Goal: Check status: Check status

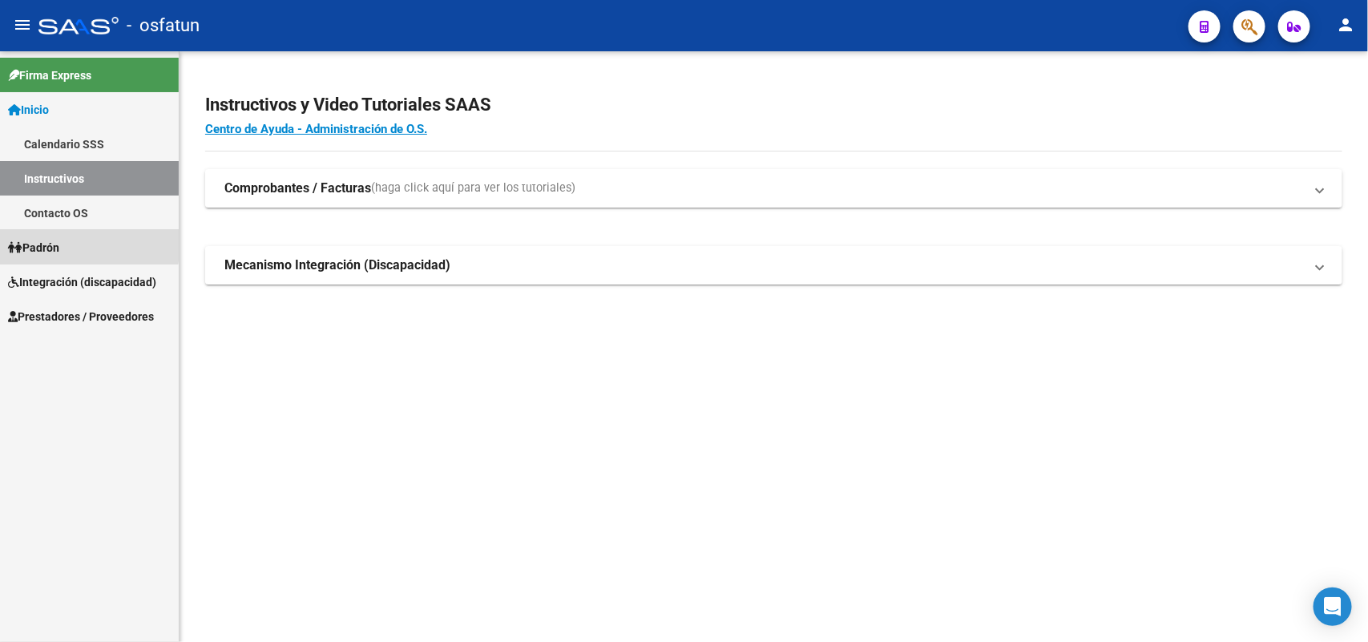
click at [57, 243] on span "Padrón" at bounding box center [33, 248] width 51 height 18
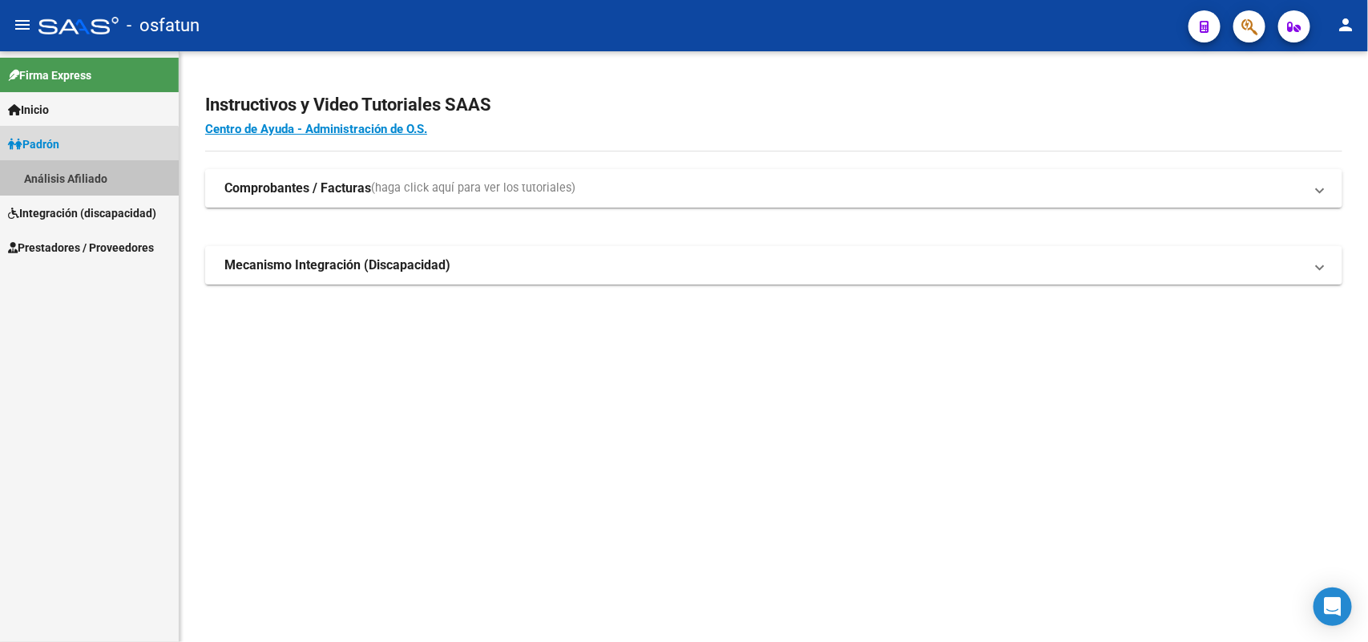
click at [75, 174] on link "Análisis Afiliado" at bounding box center [89, 178] width 179 height 34
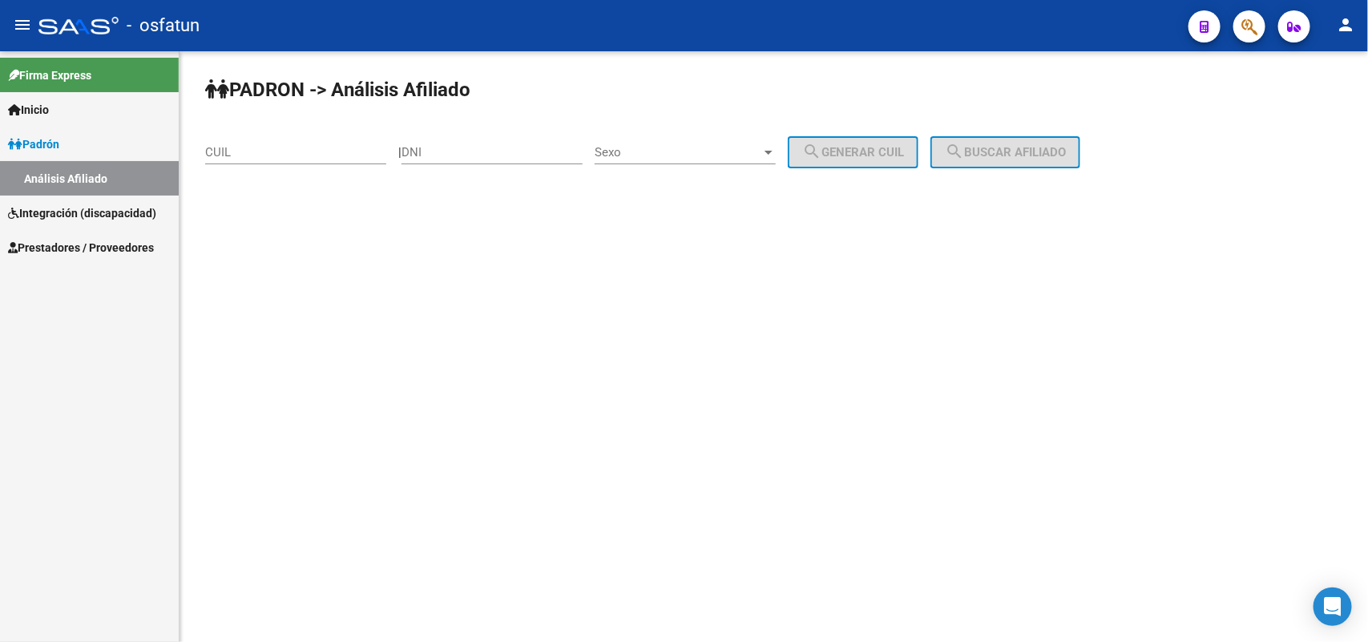
click at [231, 151] on input "CUIL" at bounding box center [295, 152] width 181 height 14
click at [1010, 158] on span "search Buscar afiliado" at bounding box center [1005, 152] width 121 height 14
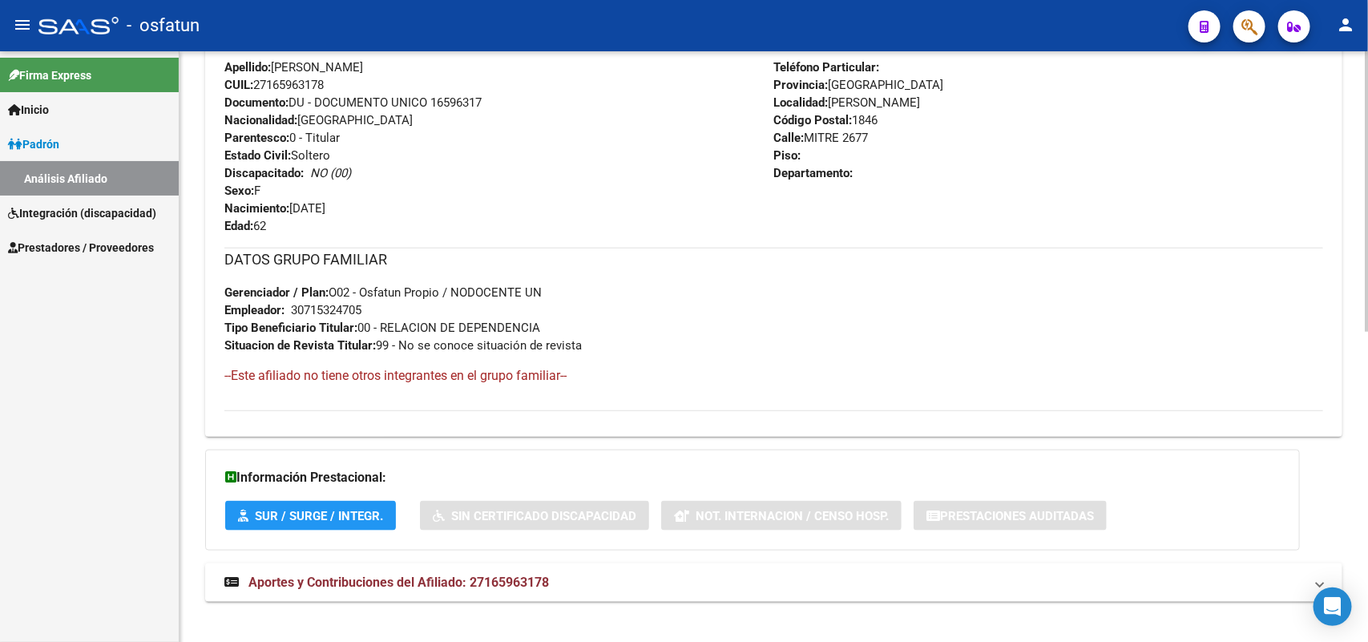
scroll to position [654, 0]
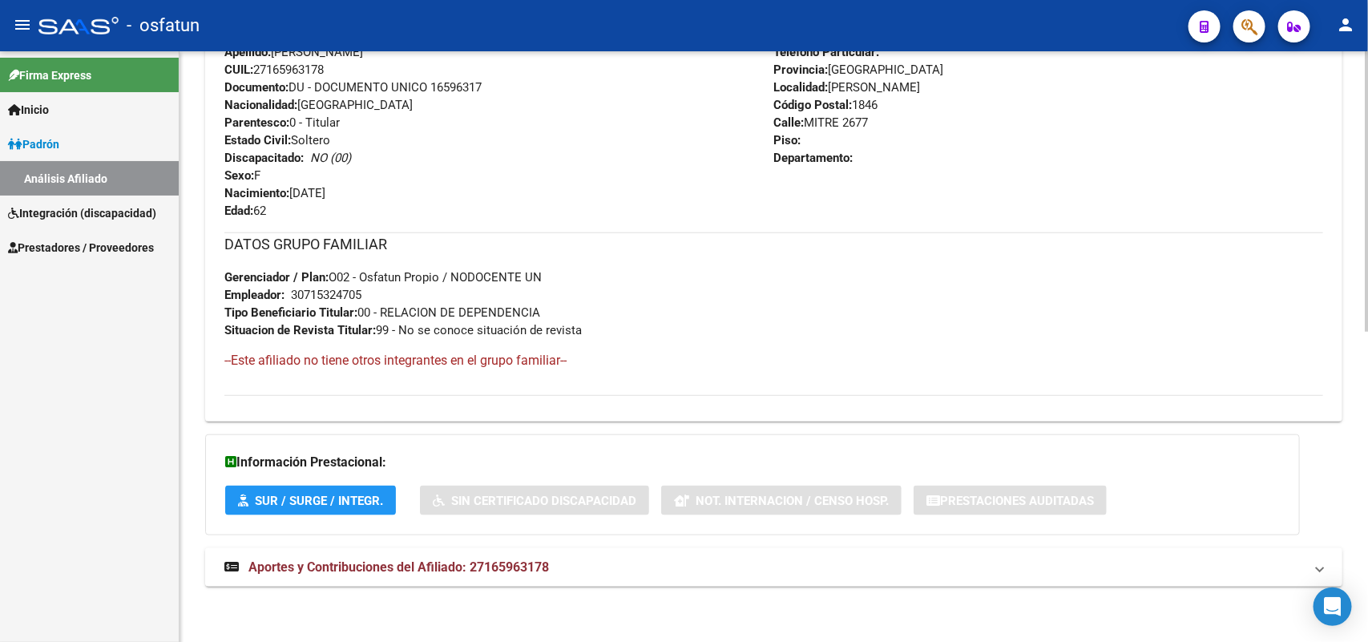
click at [449, 569] on span "Aportes y Contribuciones del Afiliado: 27165963178" at bounding box center [398, 566] width 301 height 15
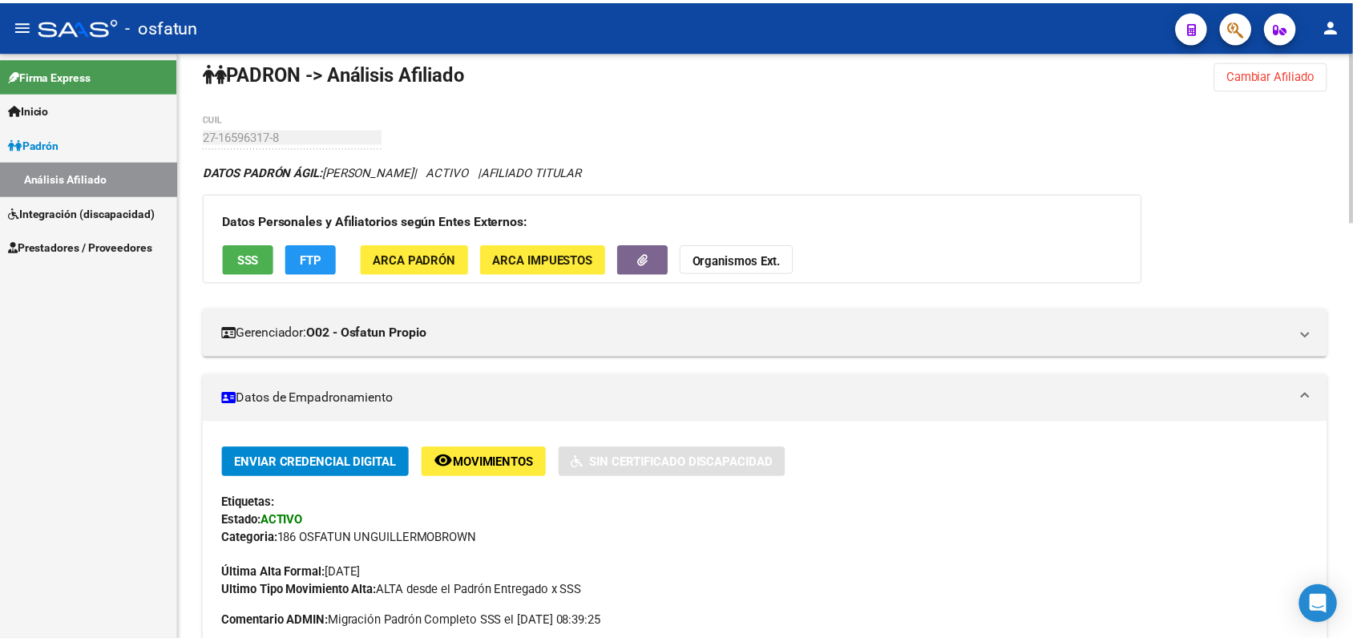
scroll to position [0, 0]
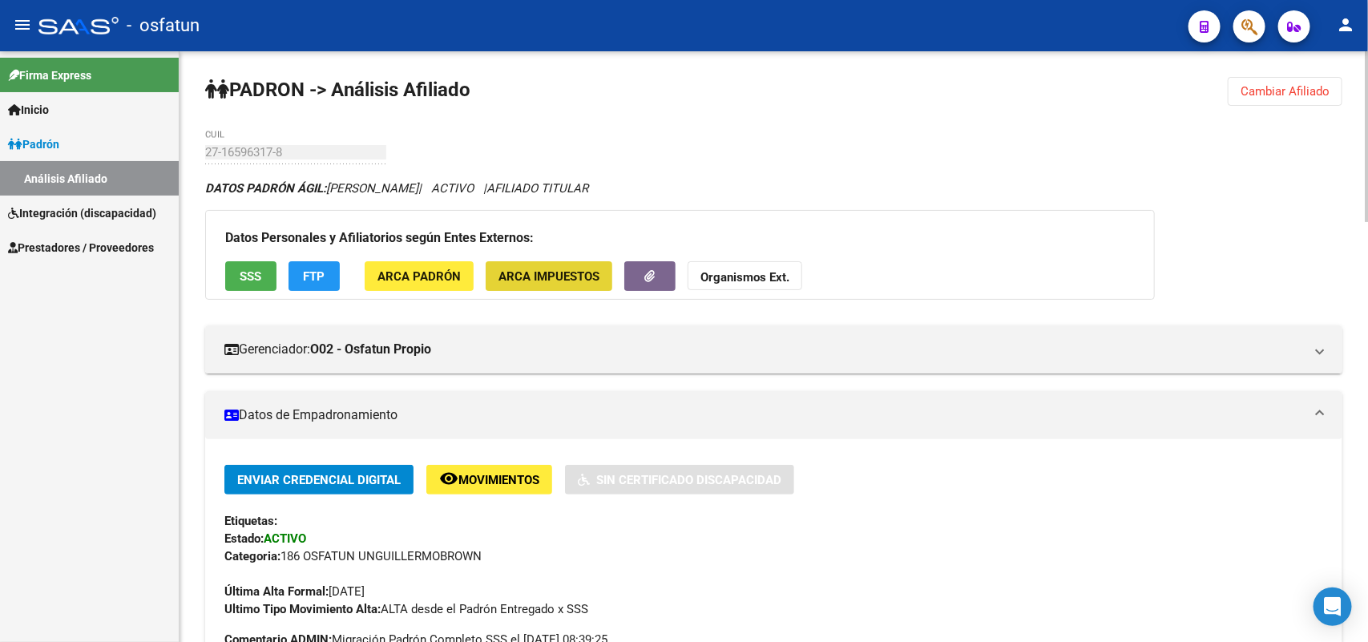
click at [574, 271] on span "ARCA Impuestos" at bounding box center [548, 276] width 101 height 14
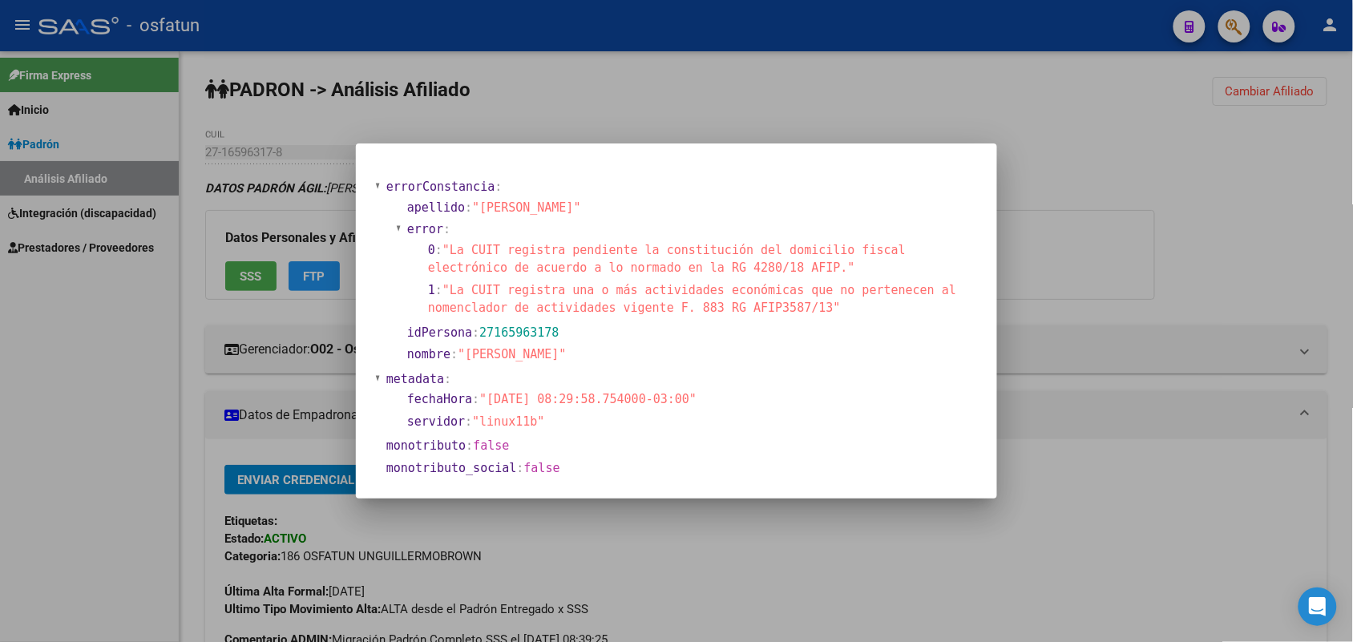
click at [1082, 199] on div at bounding box center [676, 321] width 1353 height 642
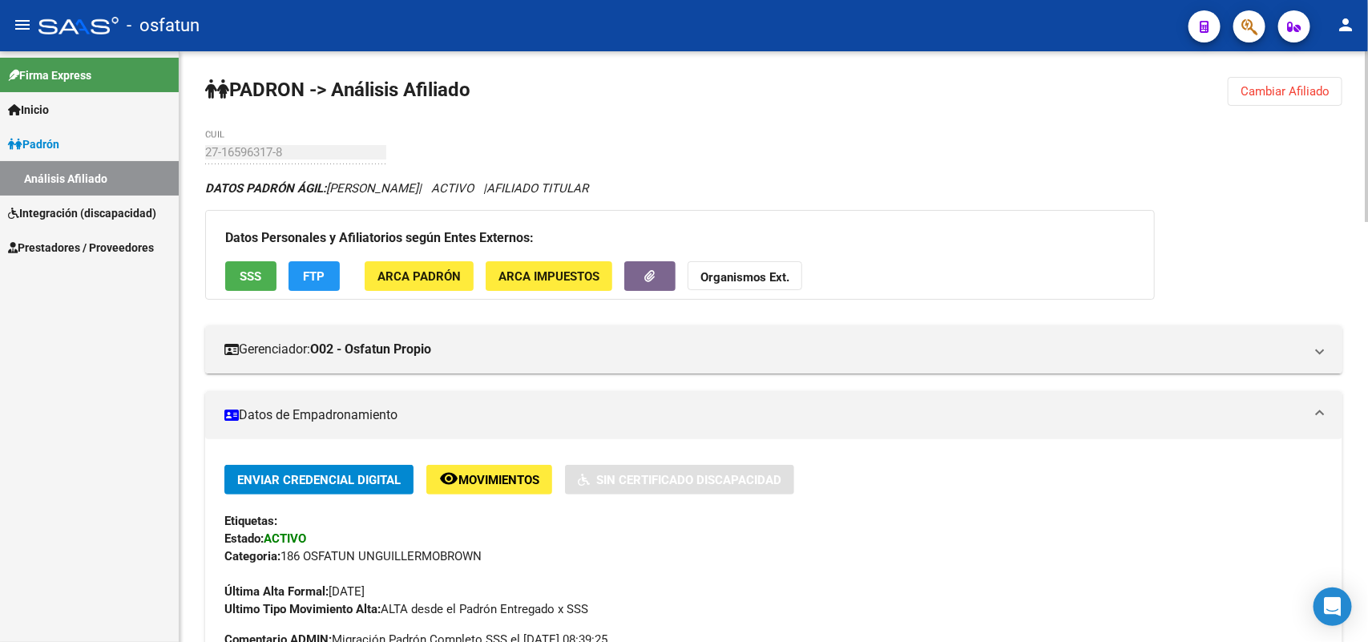
click at [434, 271] on span "ARCA Padrón" at bounding box center [418, 276] width 83 height 14
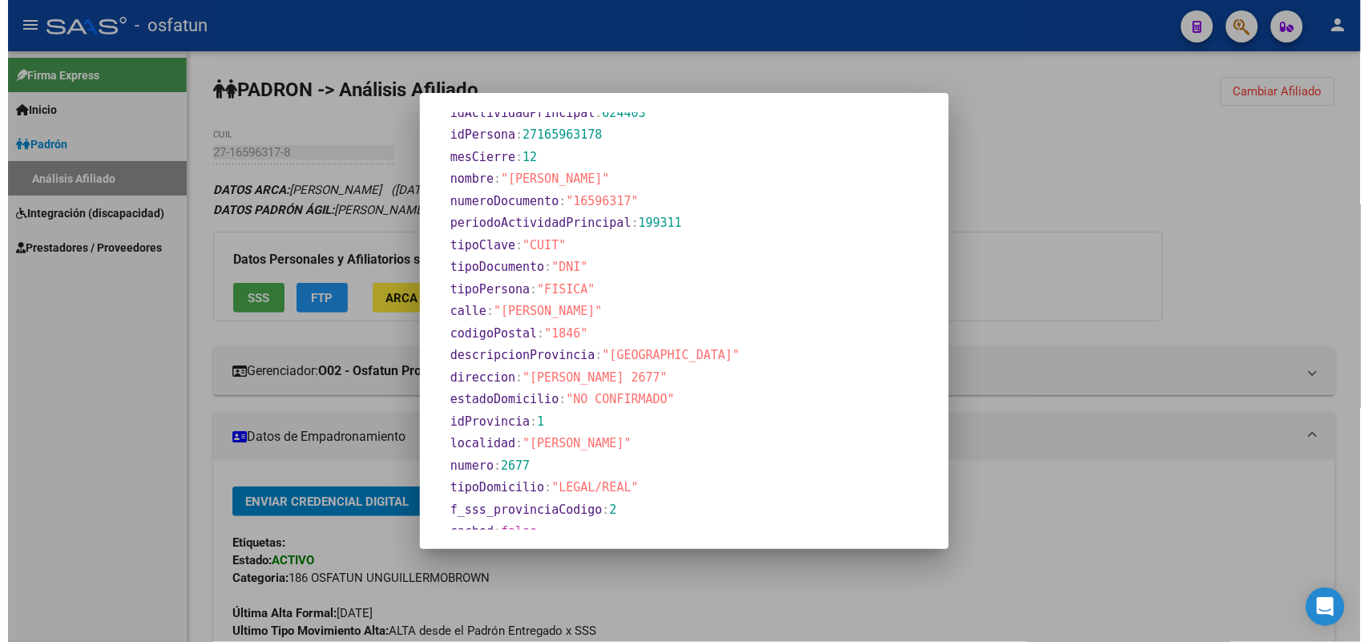
scroll to position [633, 0]
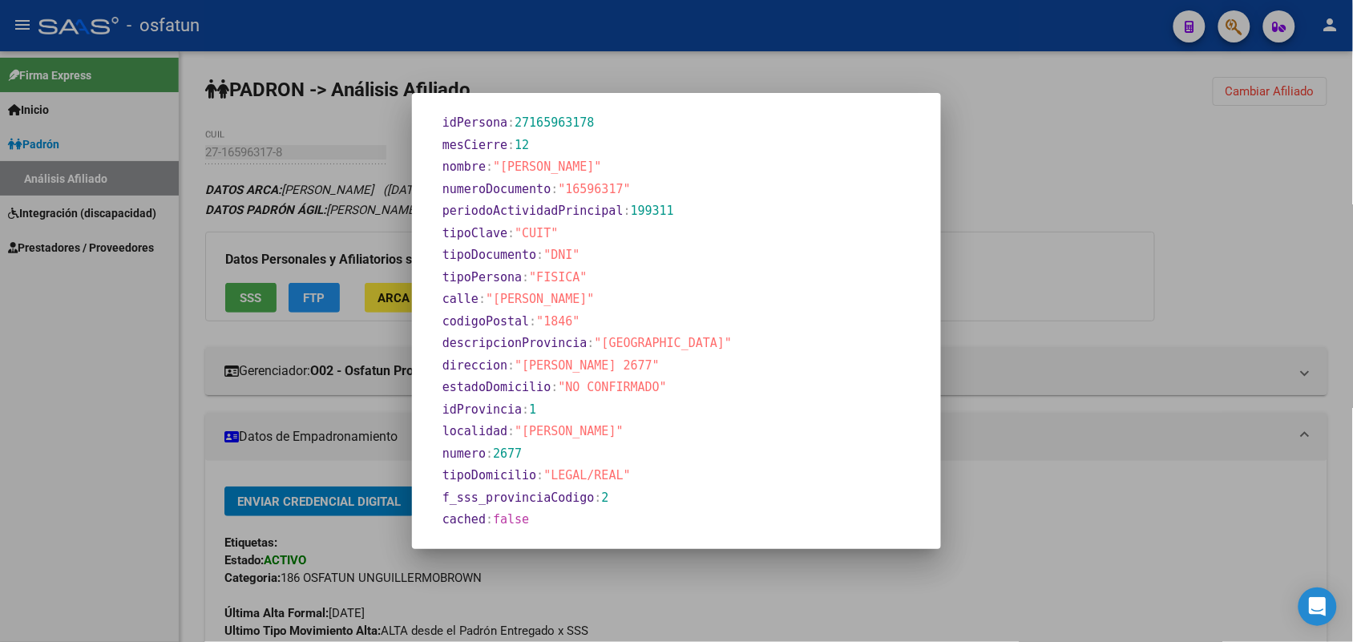
click at [1039, 198] on div at bounding box center [676, 321] width 1353 height 642
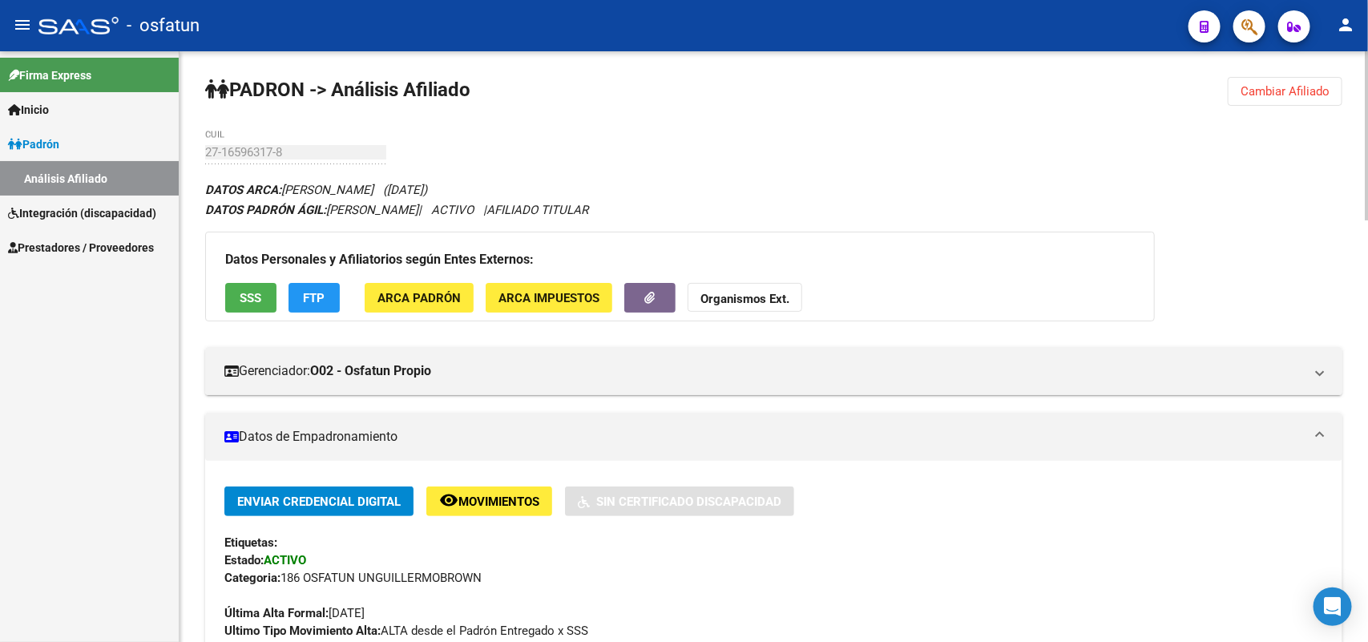
click at [714, 298] on strong "Organismos Ext." at bounding box center [744, 299] width 89 height 14
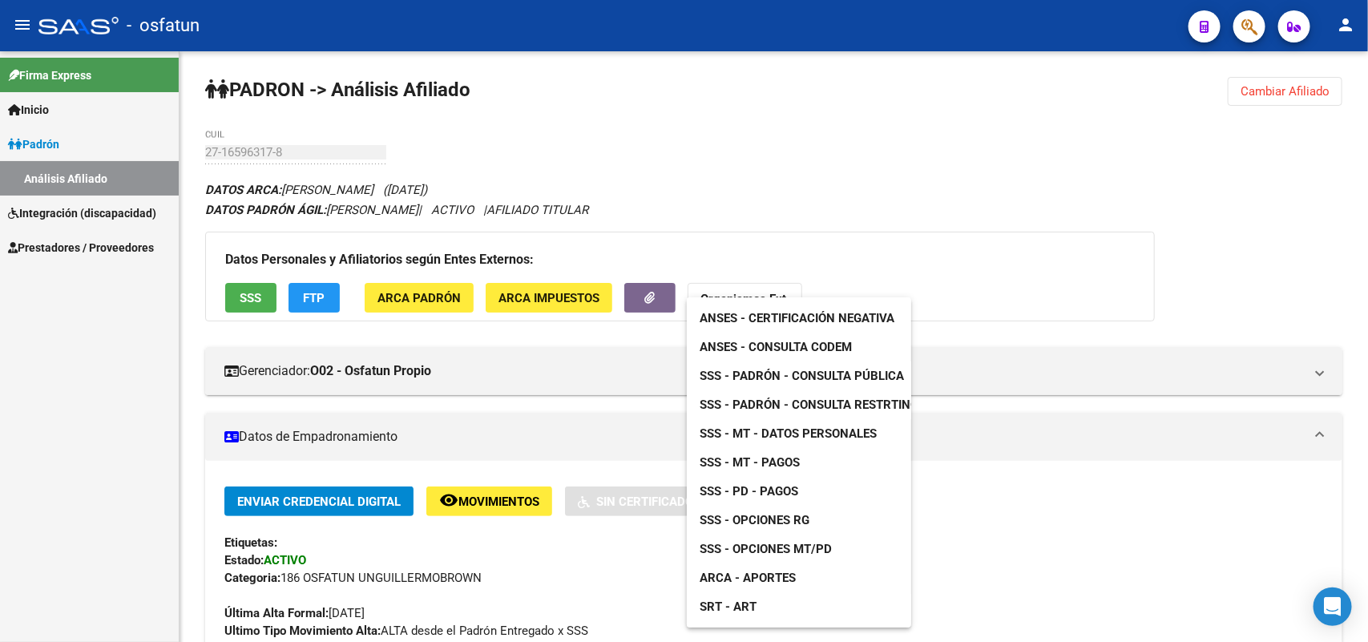
click at [810, 345] on span "ANSES - Consulta CODEM" at bounding box center [776, 347] width 152 height 14
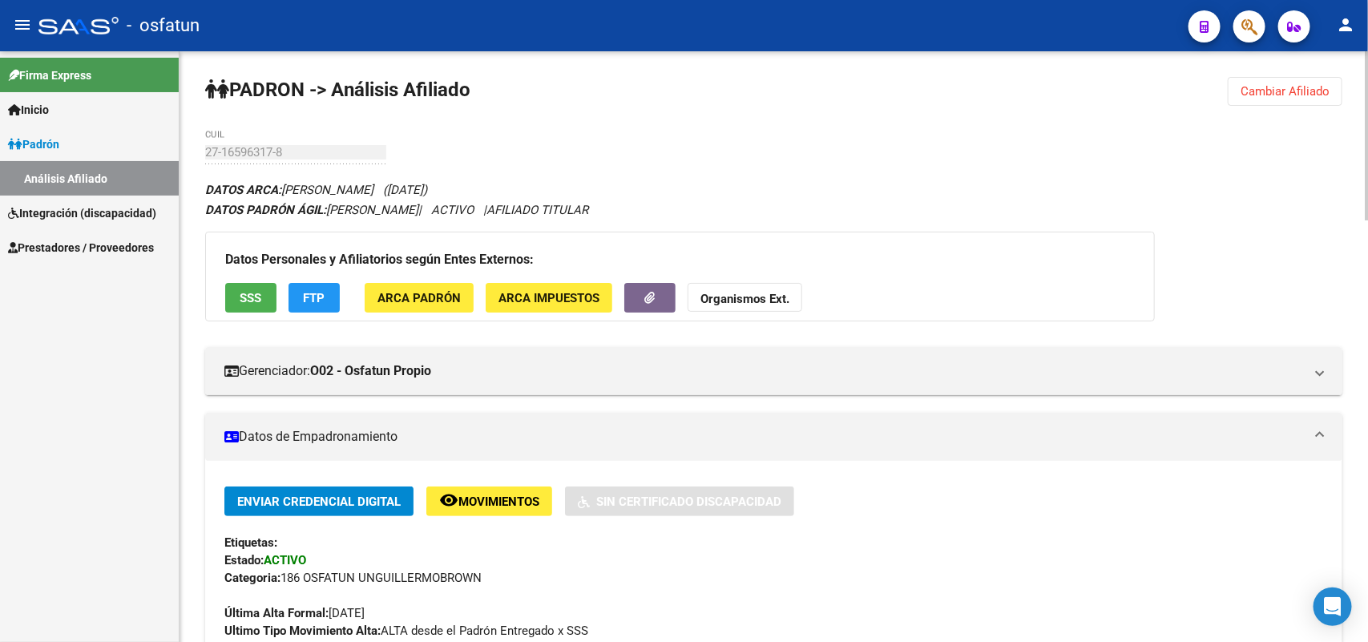
click at [746, 299] on strong "Organismos Ext." at bounding box center [744, 299] width 89 height 14
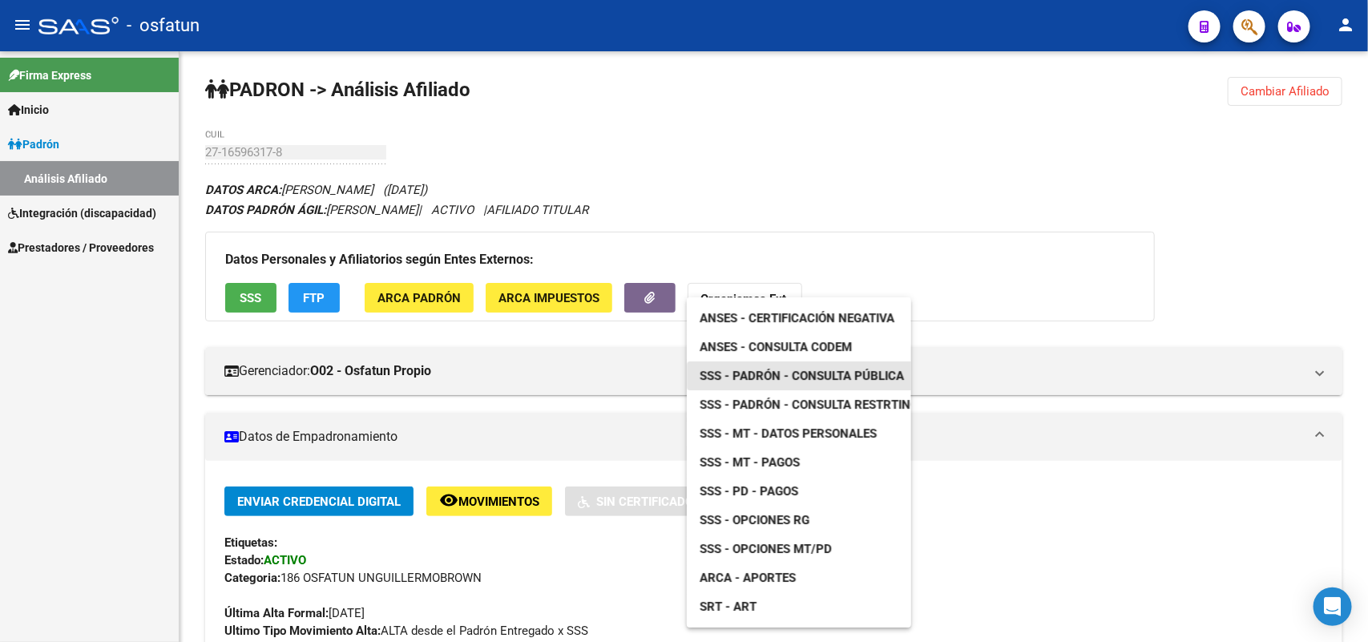
click at [777, 378] on span "SSS - Padrón - Consulta Pública" at bounding box center [802, 376] width 204 height 14
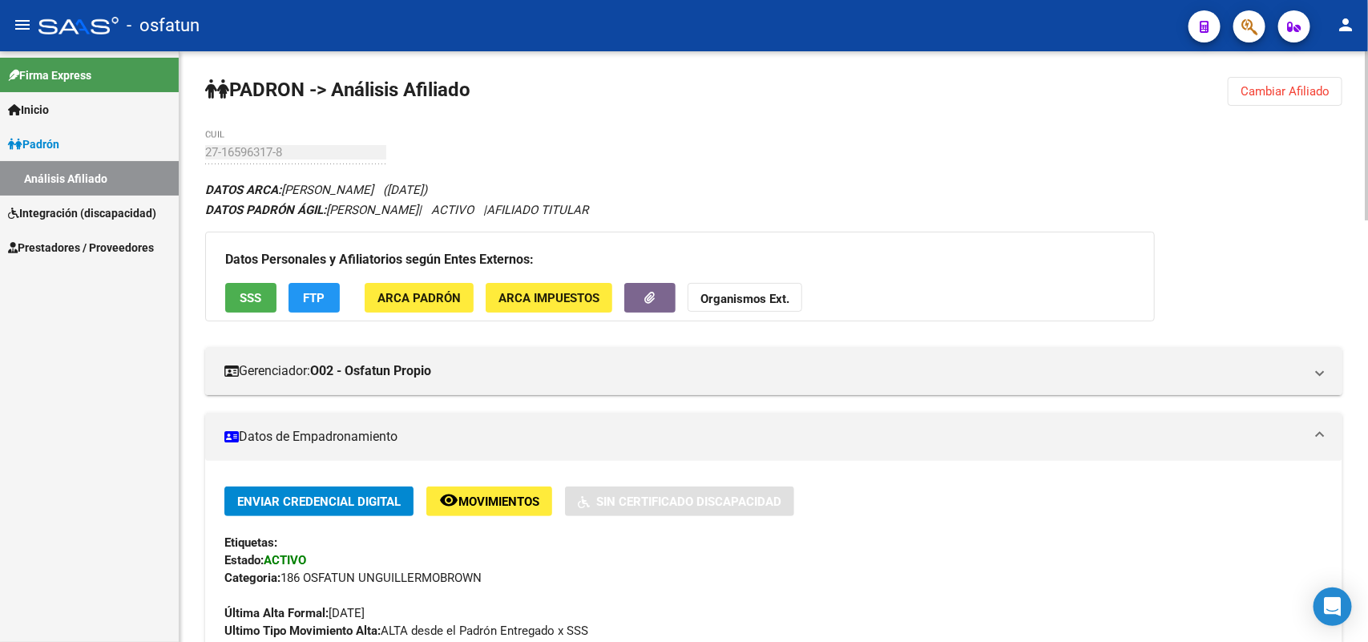
click at [772, 289] on button "Organismos Ext." at bounding box center [745, 298] width 115 height 30
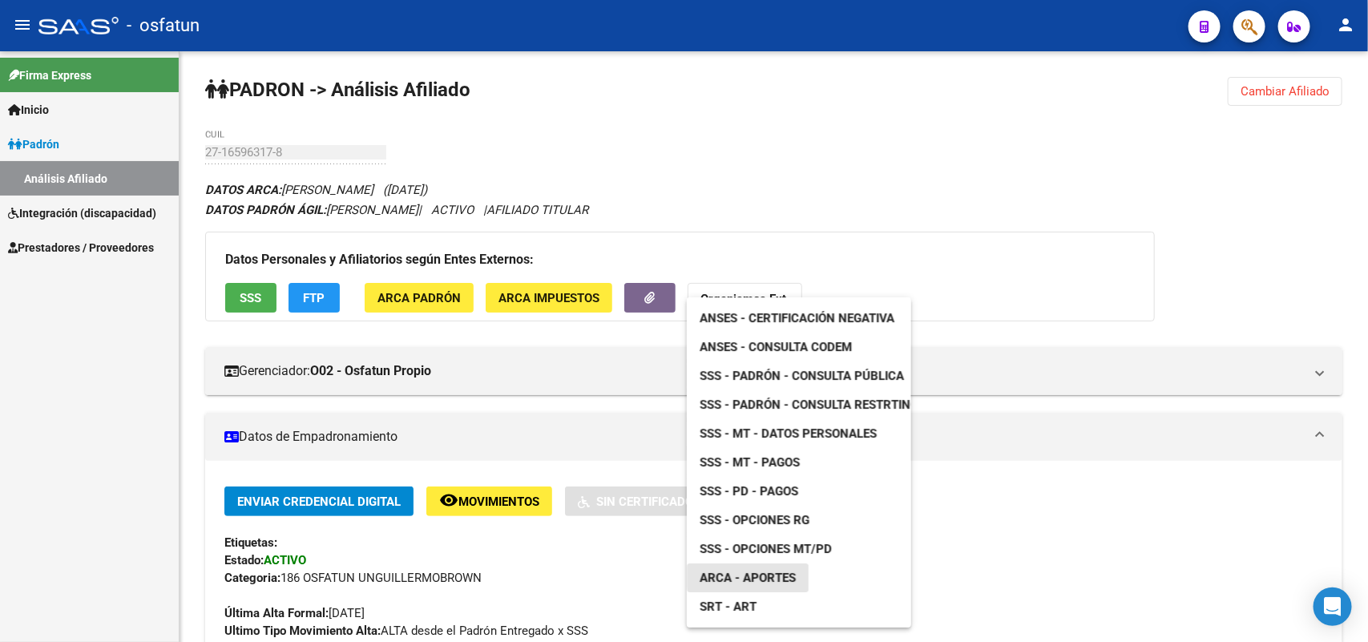
click at [777, 574] on span "ARCA - Aportes" at bounding box center [748, 578] width 96 height 14
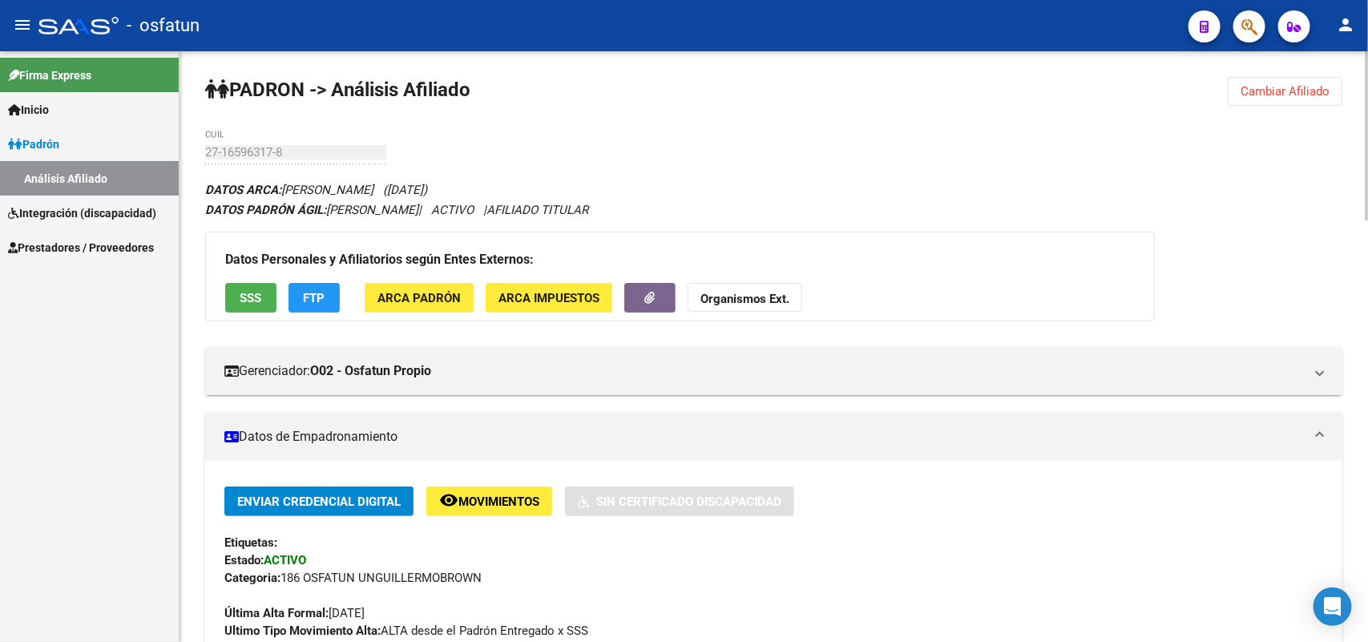
click at [1322, 89] on span "Cambiar Afiliado" at bounding box center [1285, 91] width 89 height 14
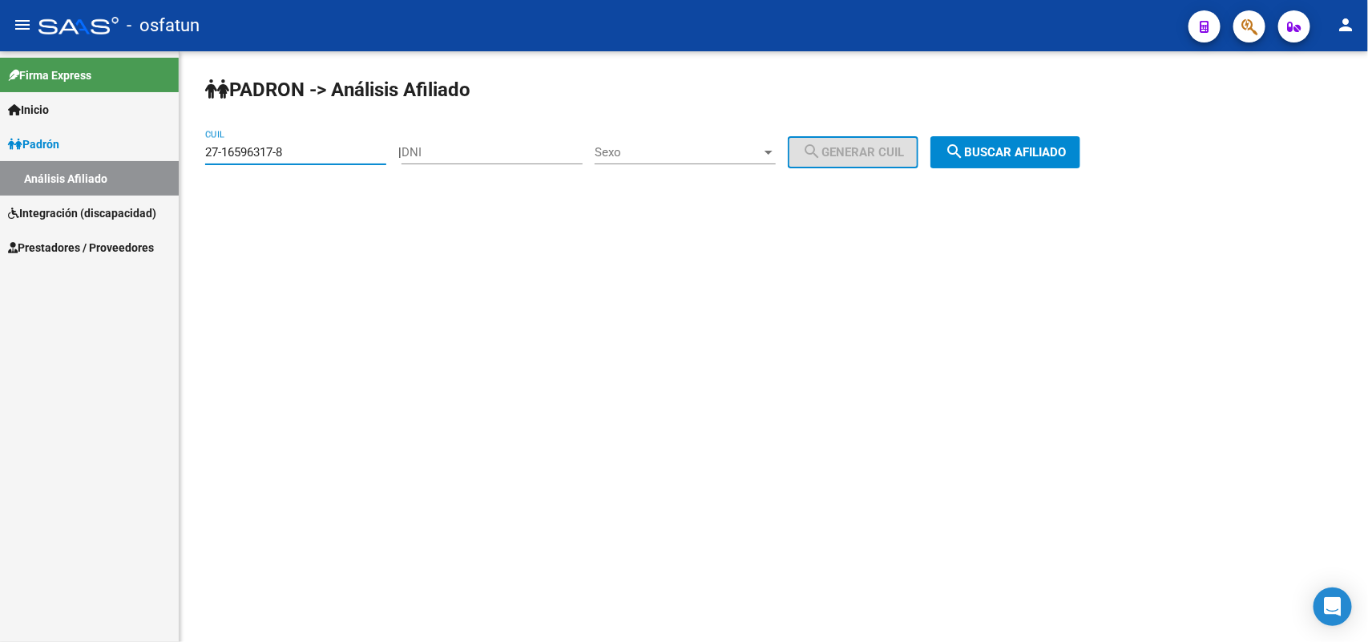
drag, startPoint x: 301, startPoint y: 150, endPoint x: 125, endPoint y: 144, distance: 176.4
click at [125, 144] on mat-sidenav-container "Firma Express Inicio Calendario SSS Instructivos Contacto OS Padrón Análisis Af…" at bounding box center [684, 346] width 1368 height 591
drag, startPoint x: 290, startPoint y: 147, endPoint x: 190, endPoint y: 149, distance: 100.2
click at [190, 149] on div "PADRON -> Análisis Afiliado 20-16647469-9 CUIL | DNI Sexo Sexo search Generar C…" at bounding box center [774, 135] width 1188 height 168
click at [1026, 152] on span "search Buscar afiliado" at bounding box center [1005, 152] width 121 height 14
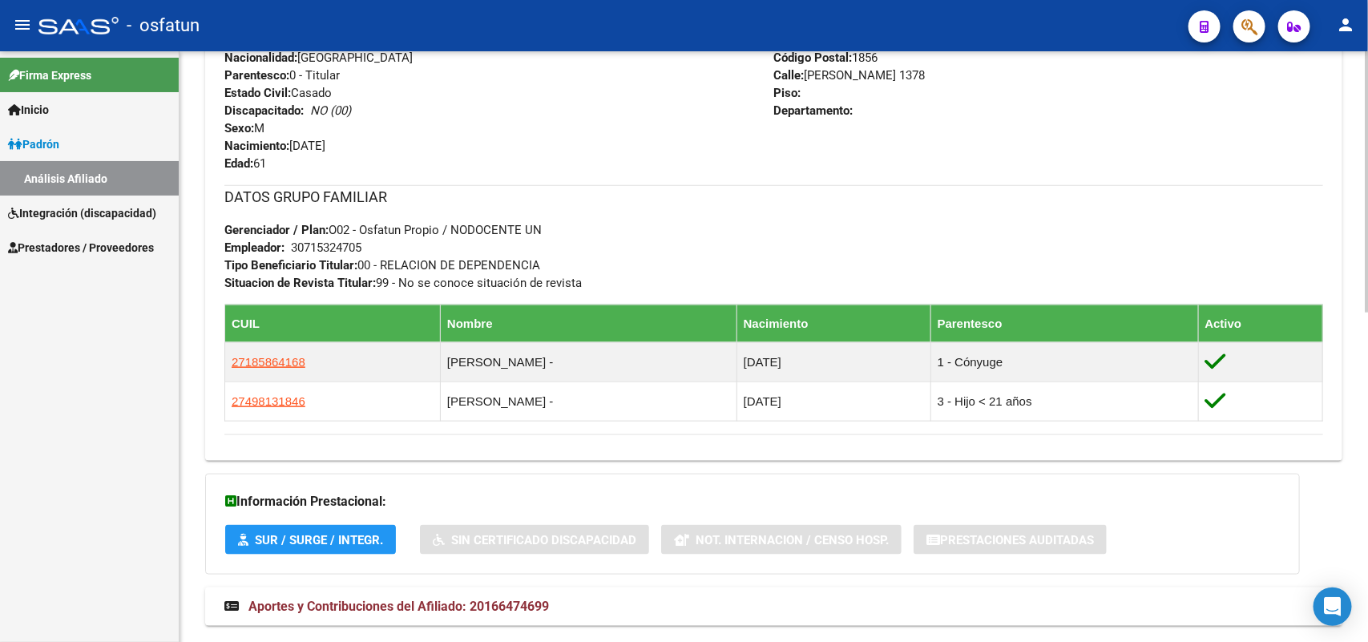
scroll to position [743, 0]
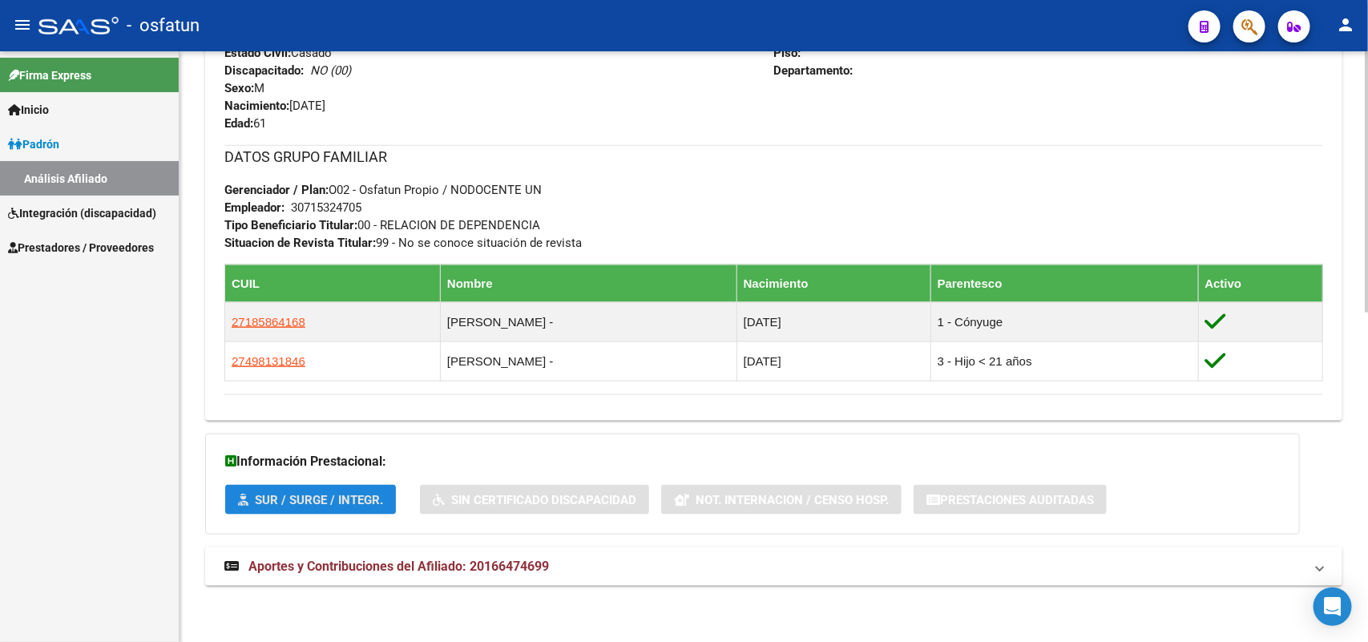
click at [361, 505] on span "SUR / SURGE / INTEGR." at bounding box center [319, 500] width 128 height 14
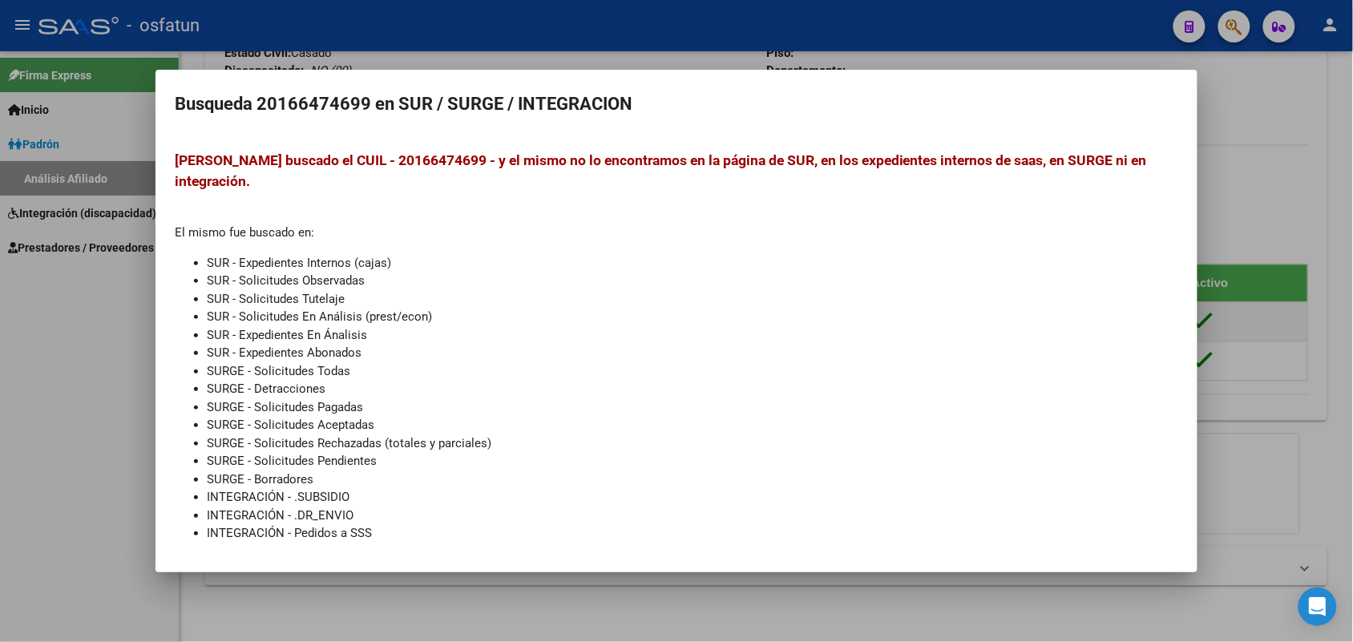
click at [1286, 221] on div at bounding box center [676, 321] width 1353 height 642
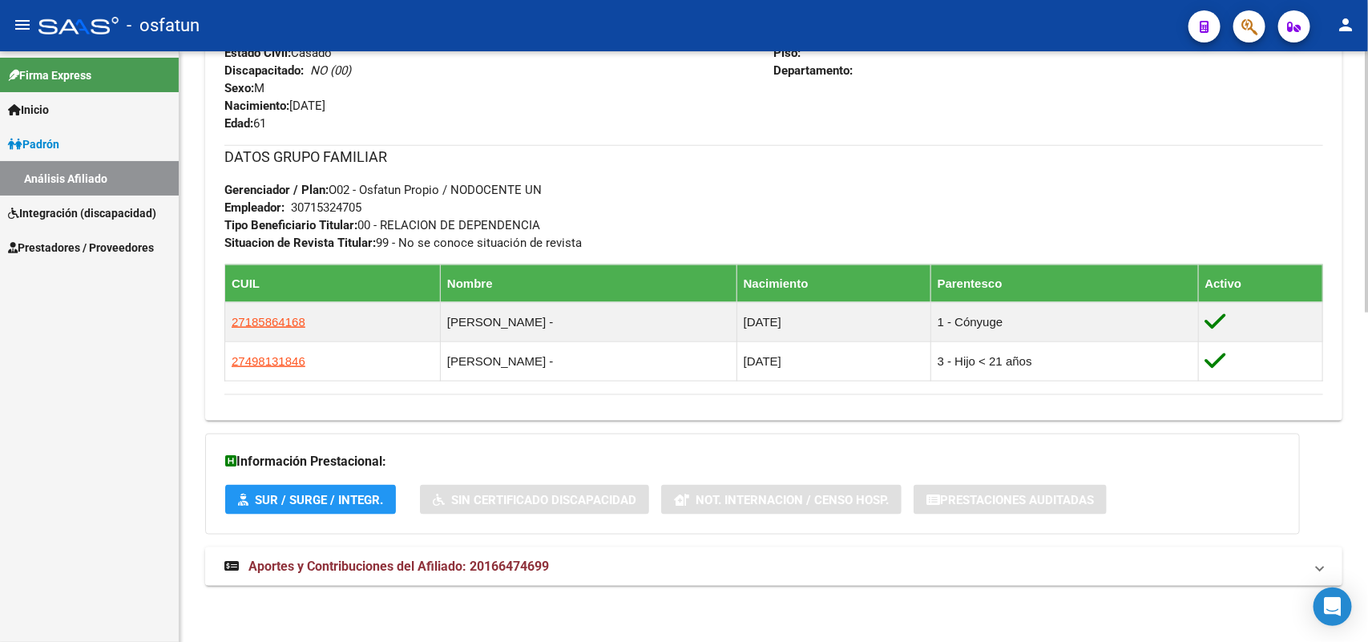
click at [498, 566] on span "Aportes y Contribuciones del Afiliado: 20166474699" at bounding box center [398, 566] width 301 height 15
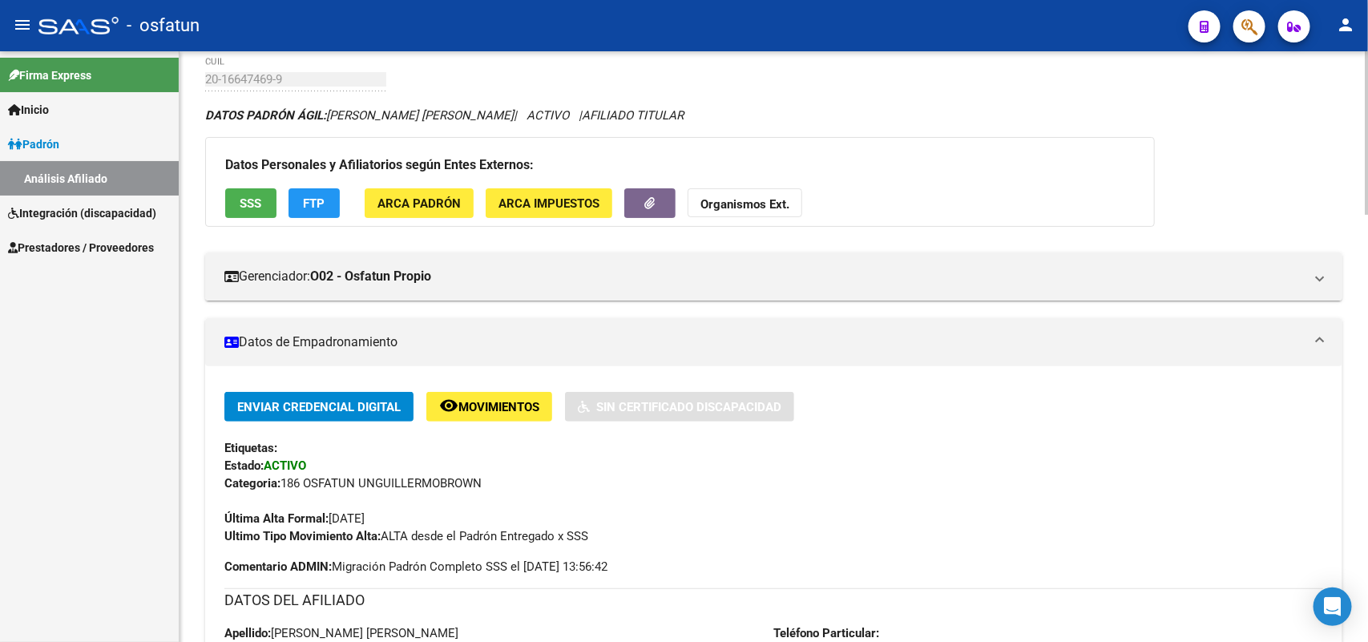
scroll to position [0, 0]
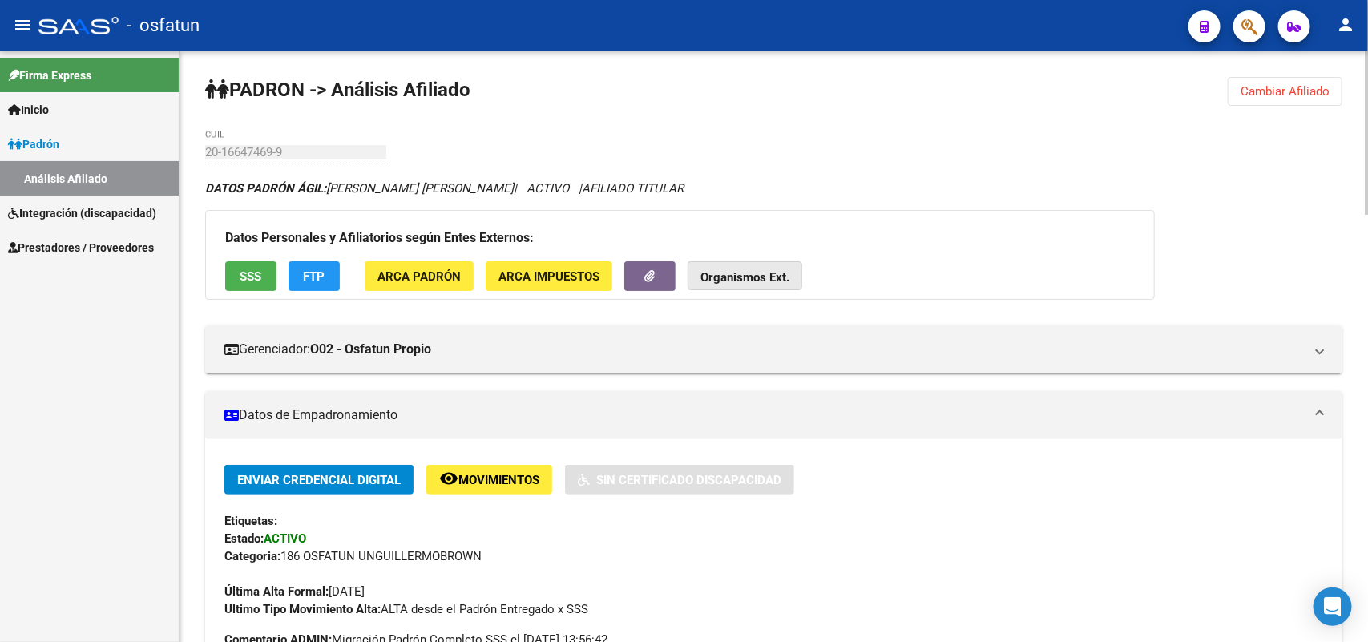
click at [747, 272] on strong "Organismos Ext." at bounding box center [744, 277] width 89 height 14
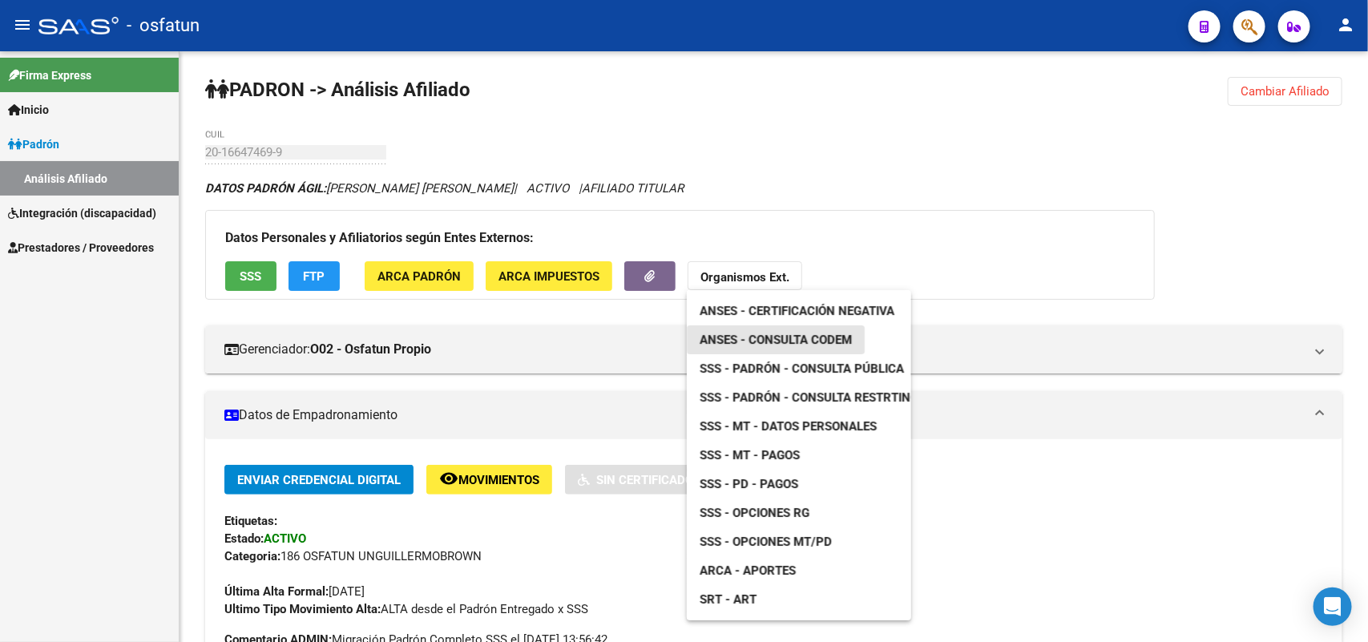
click at [772, 345] on span "ANSES - Consulta CODEM" at bounding box center [776, 340] width 152 height 14
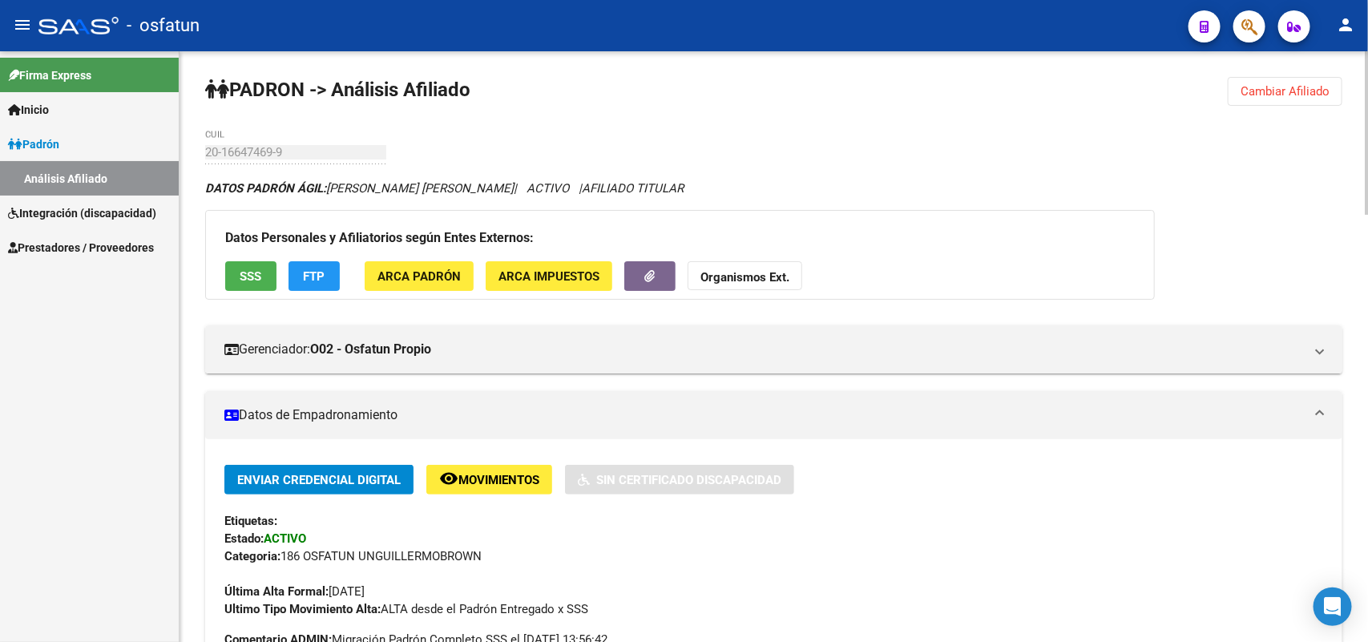
click at [752, 272] on strong "Organismos Ext." at bounding box center [744, 277] width 89 height 14
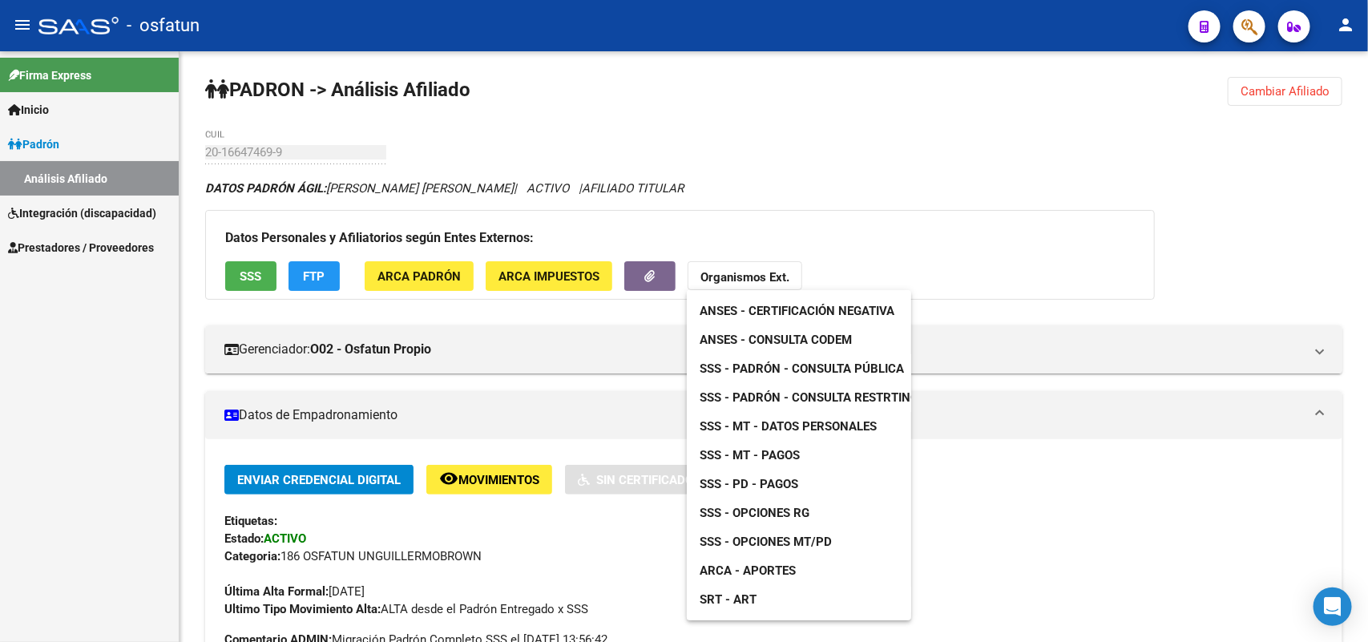
click at [797, 309] on span "ANSES - Certificación Negativa" at bounding box center [797, 311] width 195 height 14
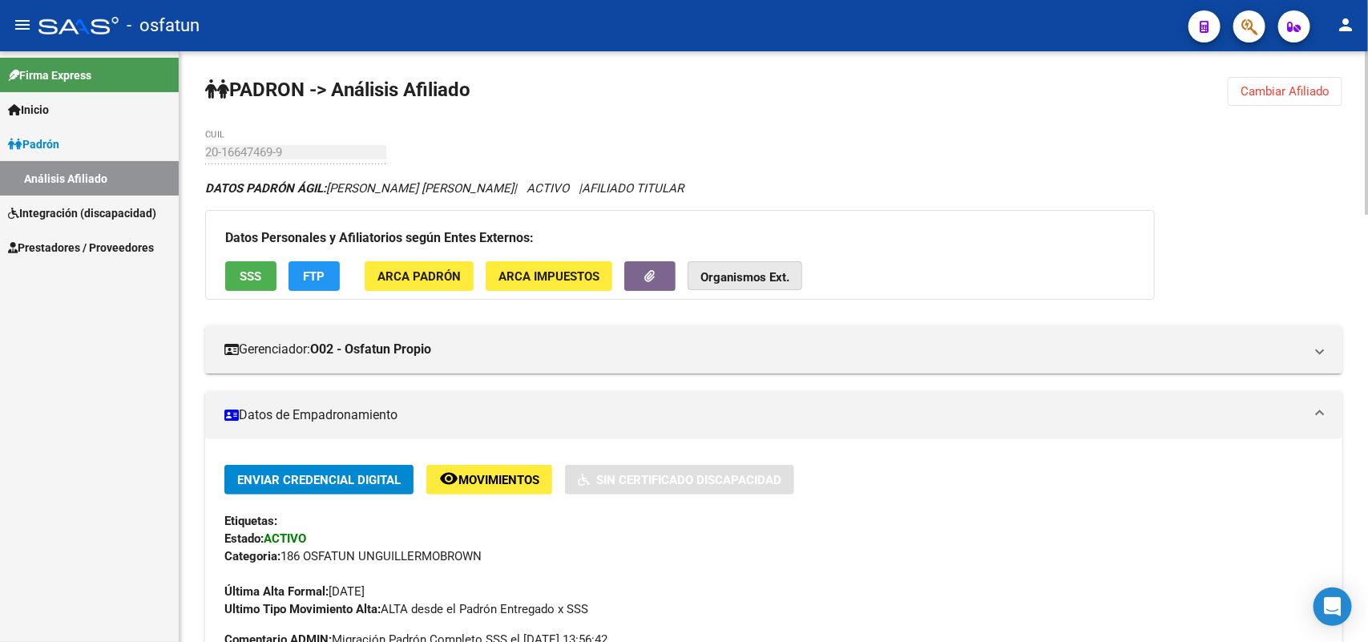
click at [732, 271] on strong "Organismos Ext." at bounding box center [744, 277] width 89 height 14
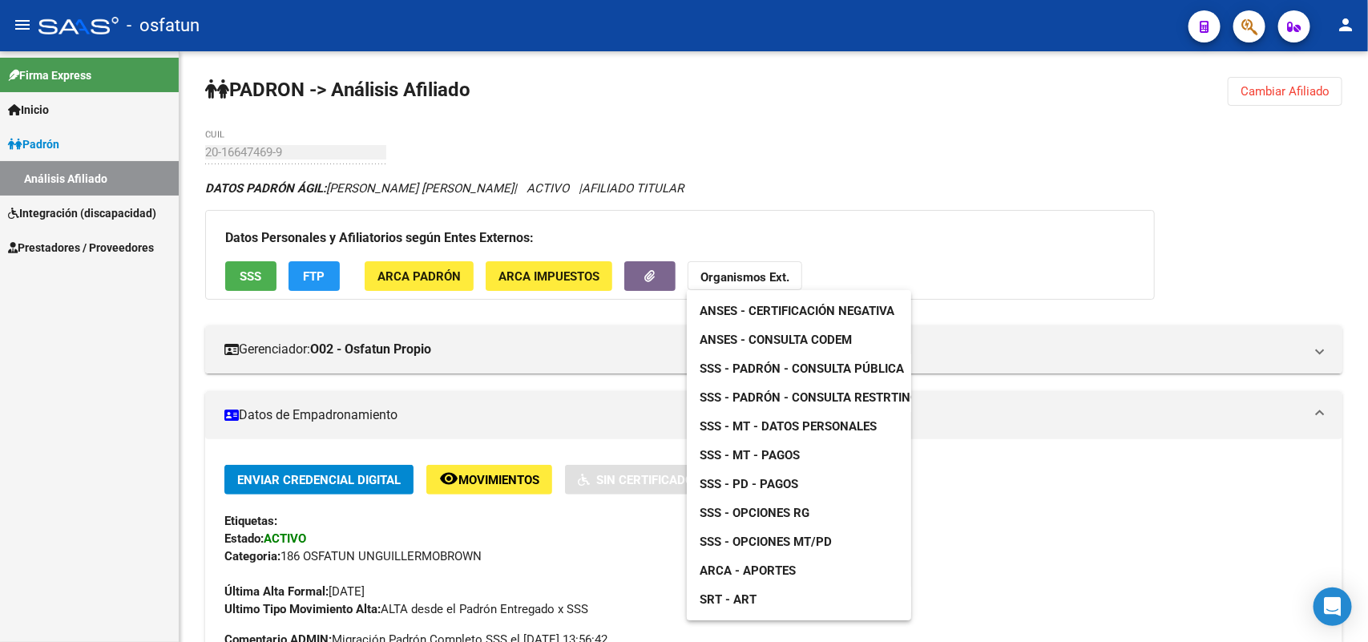
click at [765, 370] on span "SSS - Padrón - Consulta Pública" at bounding box center [802, 368] width 204 height 14
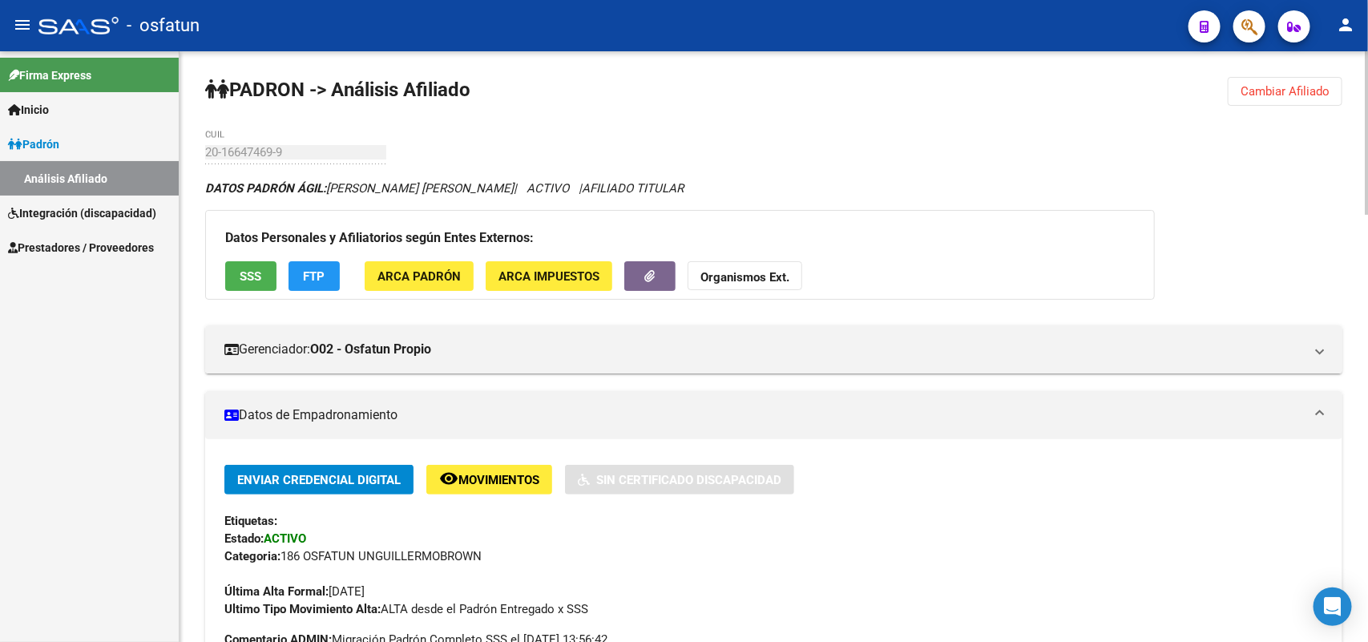
click at [747, 274] on strong "Organismos Ext." at bounding box center [744, 277] width 89 height 14
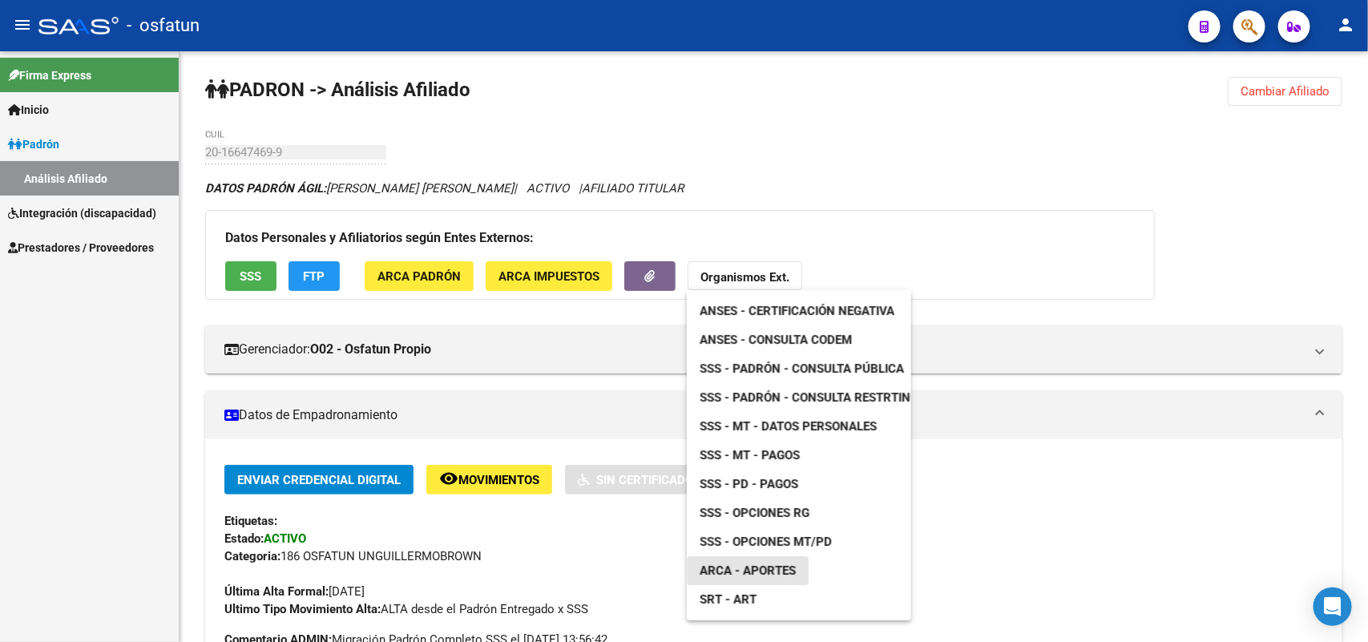
click at [780, 569] on span "ARCA - Aportes" at bounding box center [748, 570] width 96 height 14
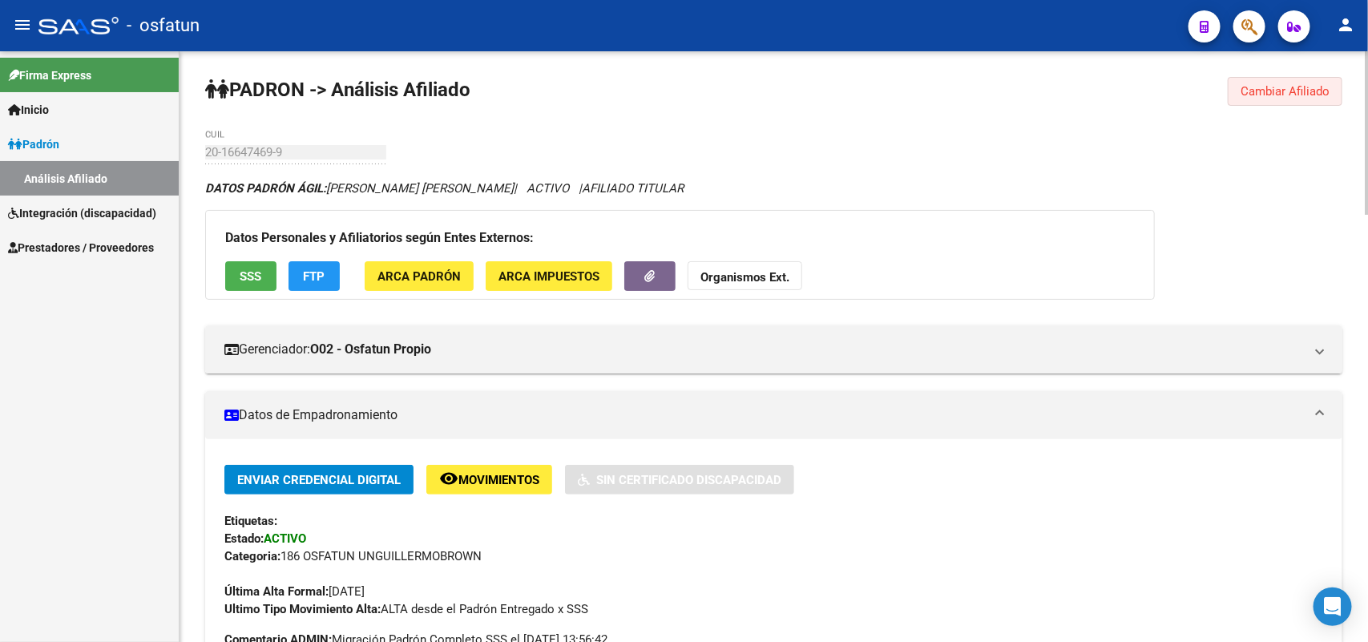
click at [1287, 90] on span "Cambiar Afiliado" at bounding box center [1285, 91] width 89 height 14
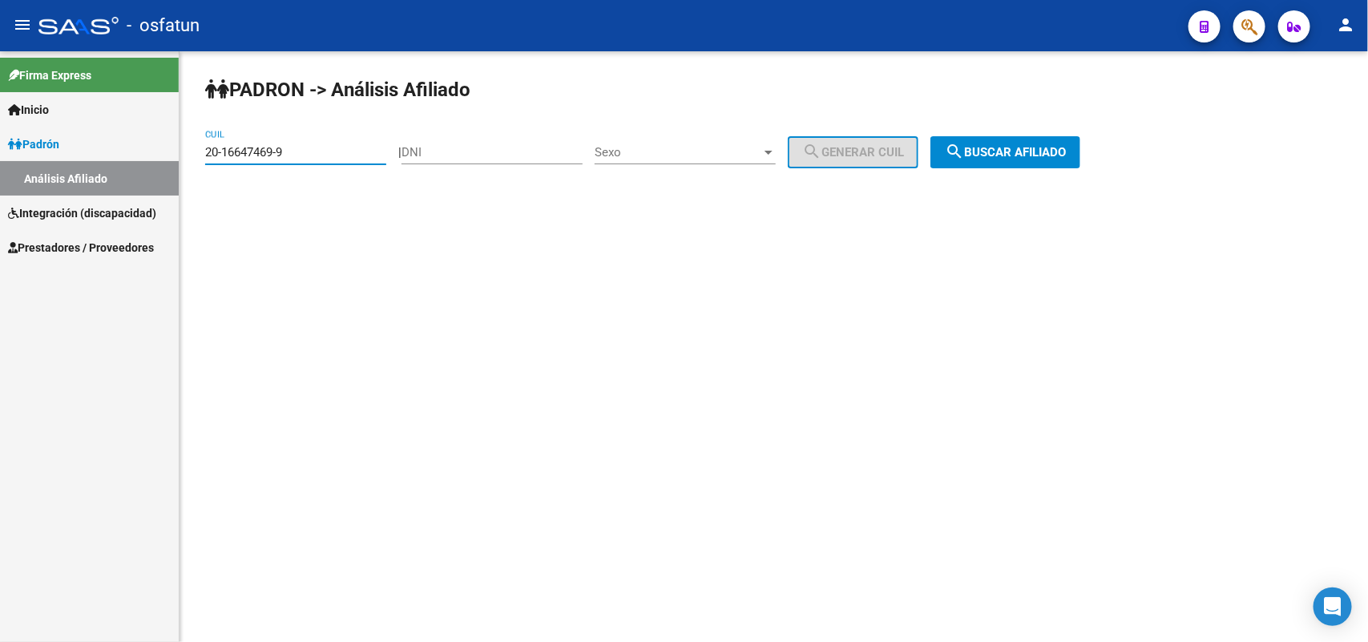
drag, startPoint x: 301, startPoint y: 146, endPoint x: 156, endPoint y: 145, distance: 144.3
click at [156, 145] on mat-sidenav-container "Firma Express Inicio Calendario SSS Instructivos Contacto OS Padrón Análisis Af…" at bounding box center [684, 346] width 1368 height 591
click at [1063, 147] on span "search Buscar afiliado" at bounding box center [1005, 152] width 121 height 14
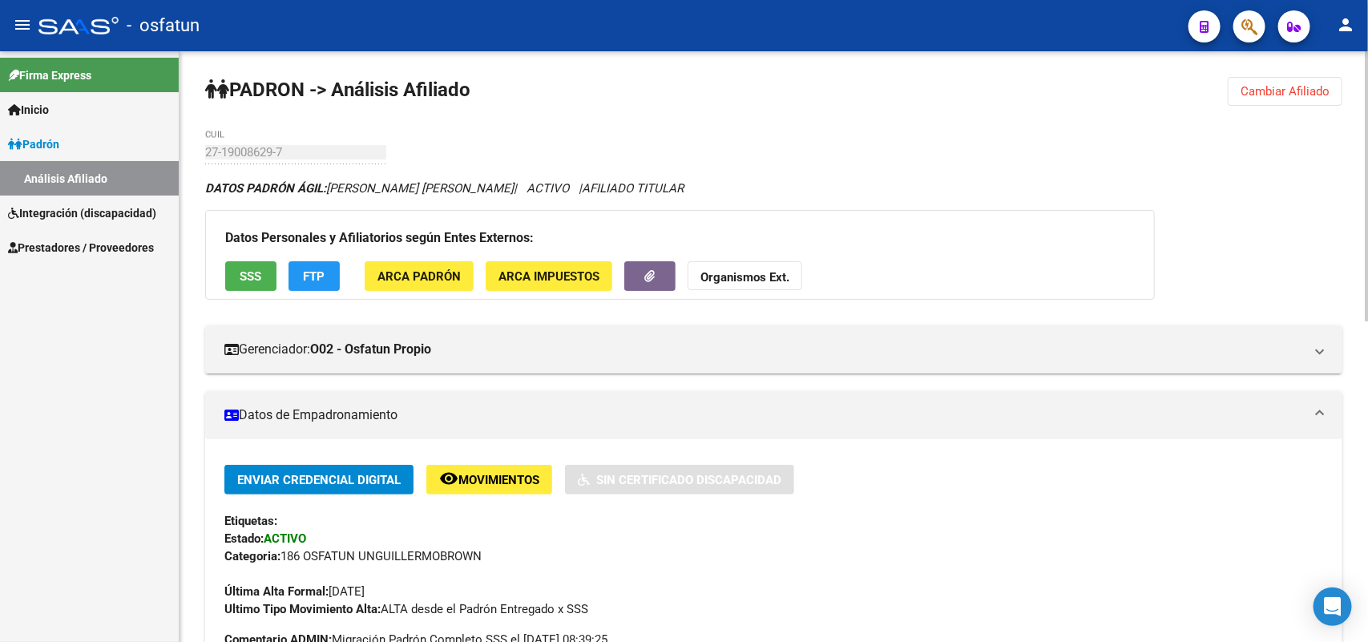
click at [756, 275] on strong "Organismos Ext." at bounding box center [744, 277] width 89 height 14
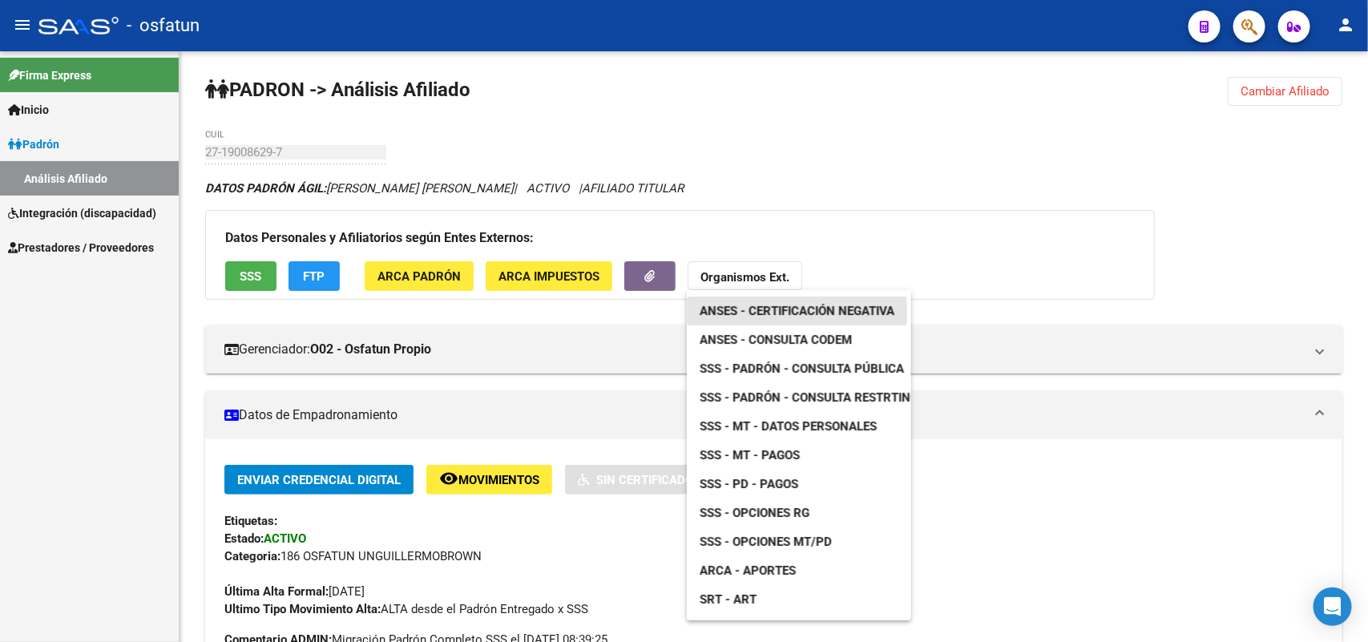
click at [777, 311] on span "ANSES - Certificación Negativa" at bounding box center [797, 311] width 195 height 14
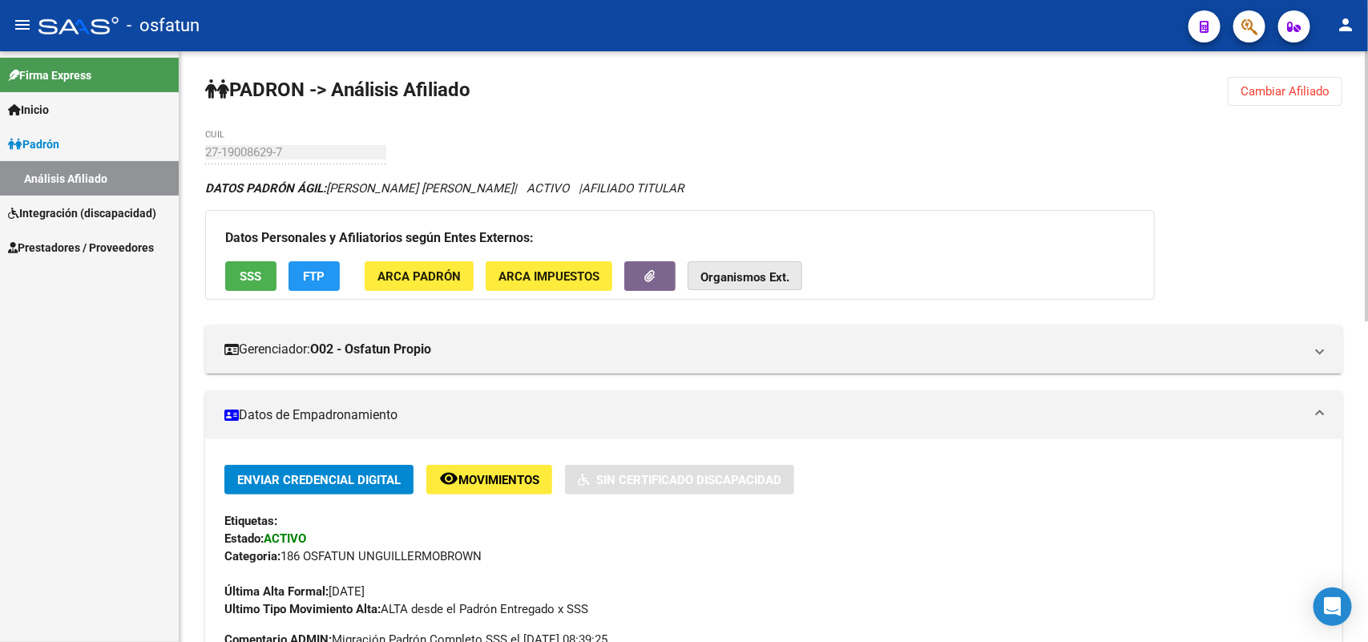
click at [756, 272] on strong "Organismos Ext." at bounding box center [744, 277] width 89 height 14
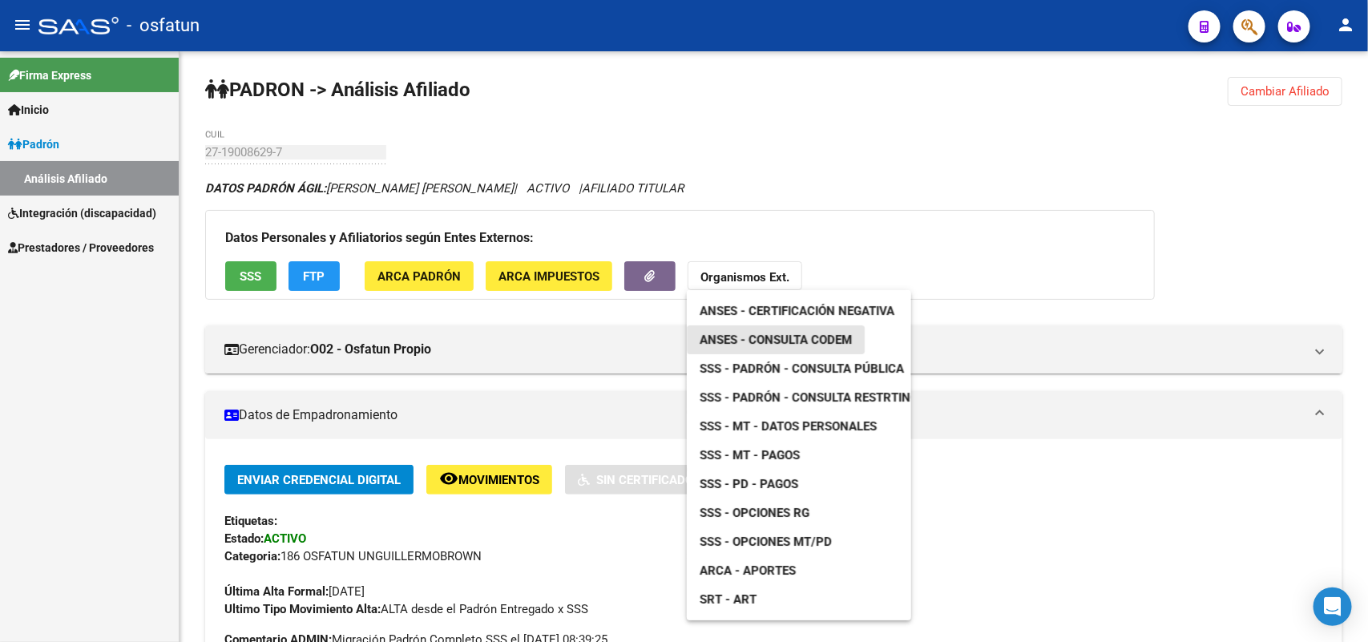
click at [796, 333] on span "ANSES - Consulta CODEM" at bounding box center [776, 340] width 152 height 14
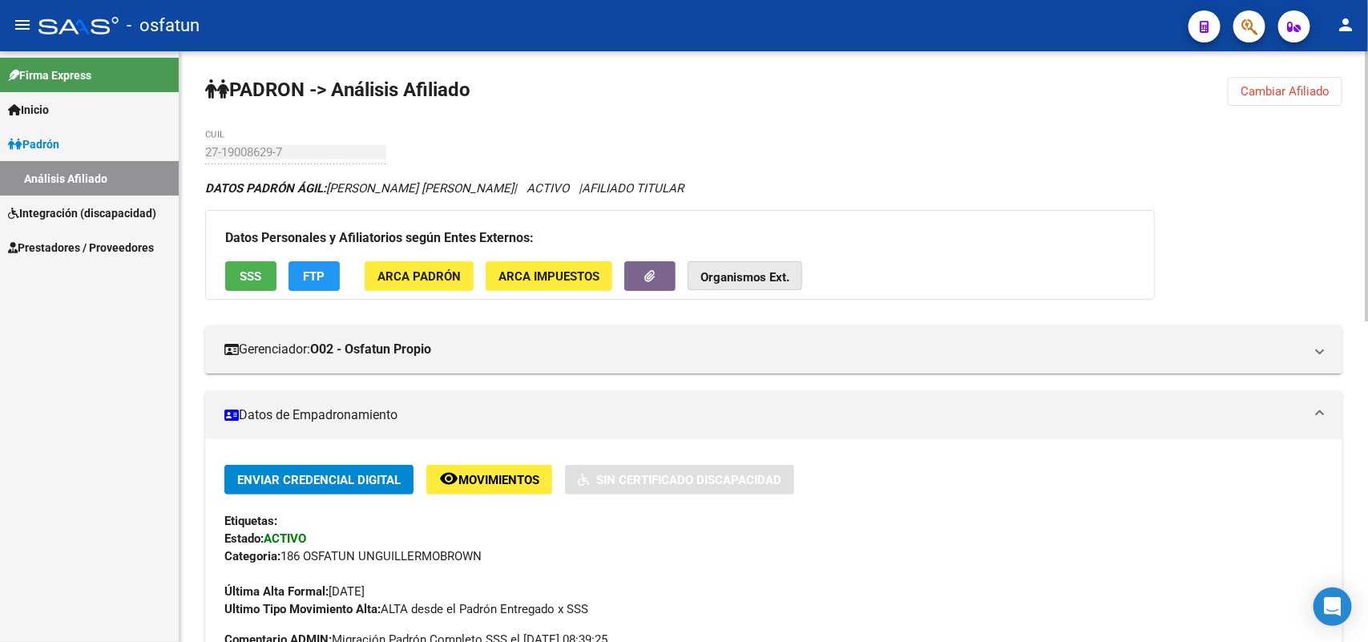
click at [744, 276] on strong "Organismos Ext." at bounding box center [744, 277] width 89 height 14
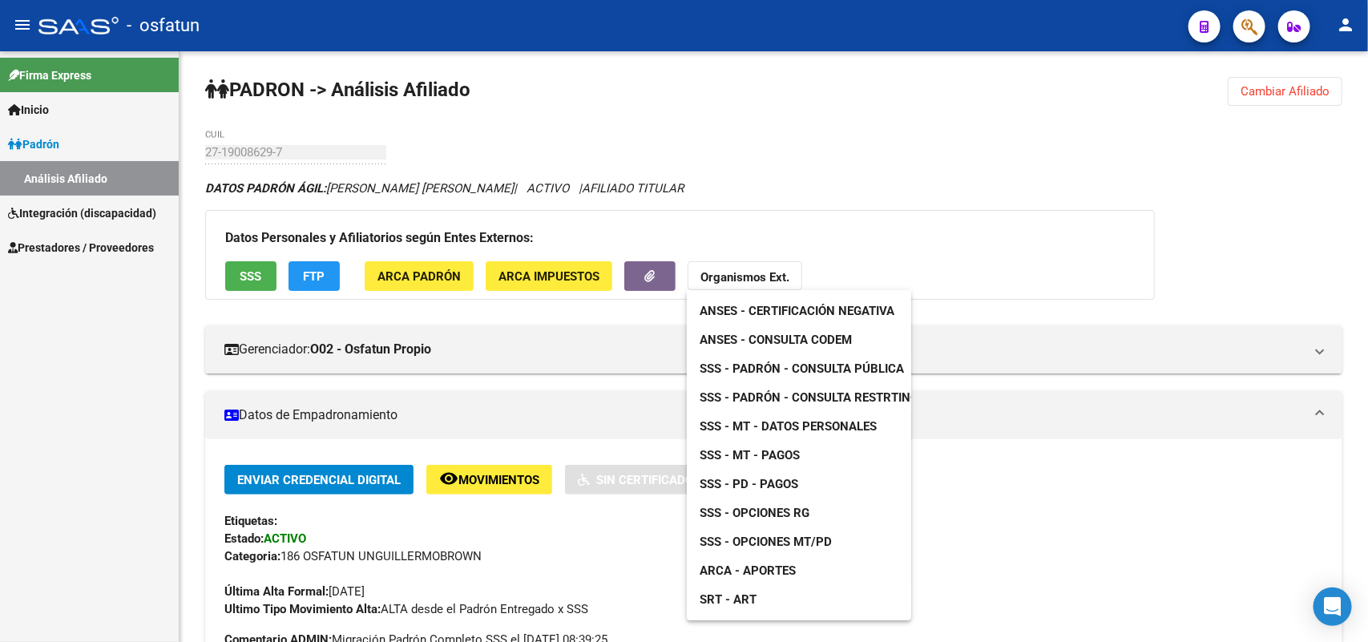
click at [772, 366] on span "SSS - Padrón - Consulta Pública" at bounding box center [802, 368] width 204 height 14
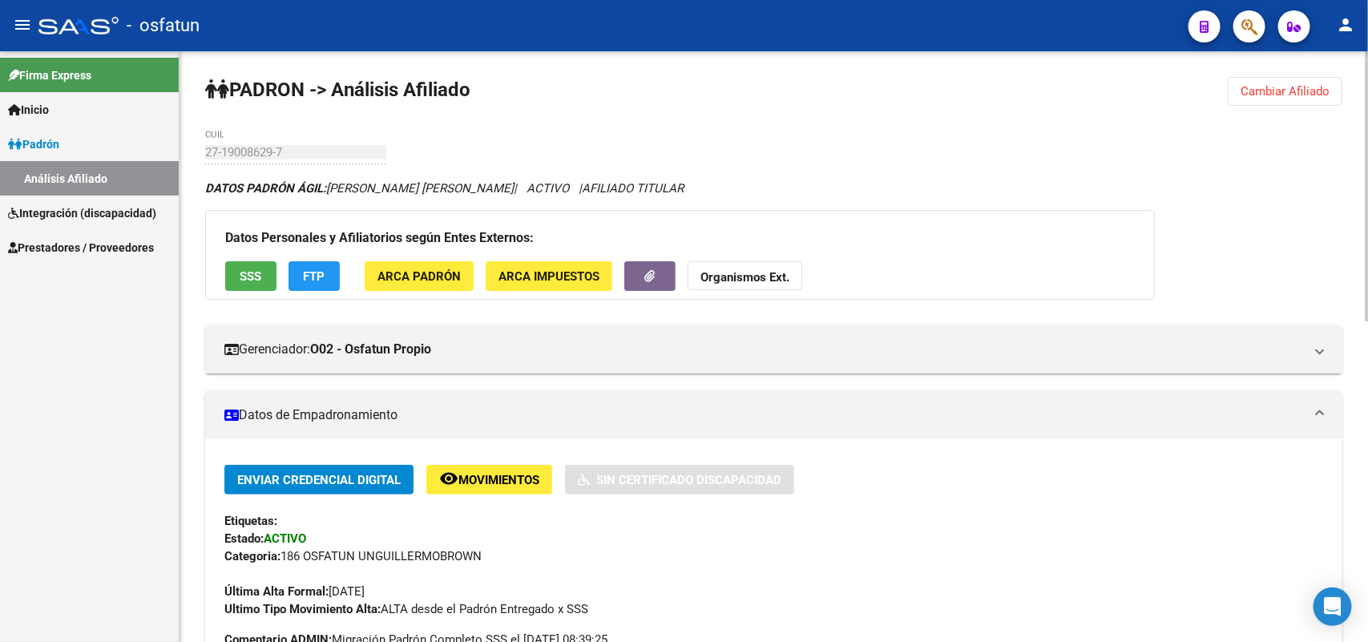
click at [1282, 90] on span "Cambiar Afiliado" at bounding box center [1285, 91] width 89 height 14
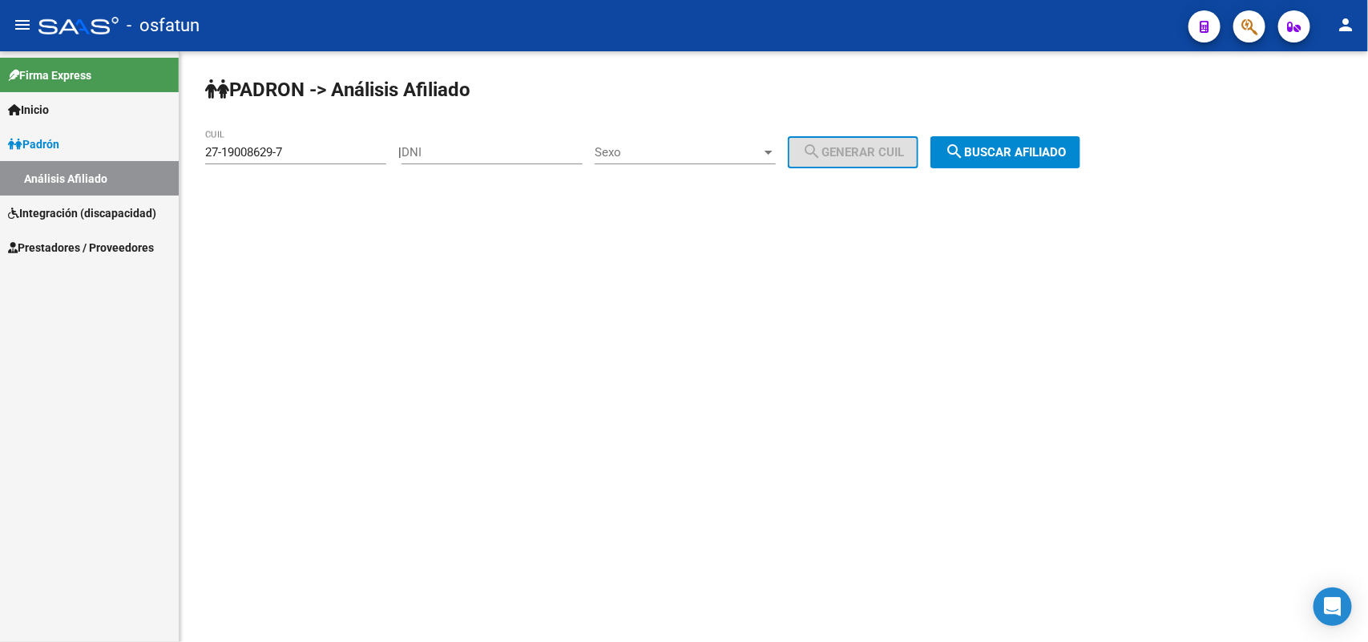
click at [301, 157] on input "27-19008629-7" at bounding box center [295, 152] width 181 height 14
drag, startPoint x: 295, startPoint y: 150, endPoint x: 149, endPoint y: 157, distance: 146.0
click at [149, 156] on mat-sidenav-container "Firma Express Inicio Calendario SSS Instructivos Contacto OS Padrón Análisis Af…" at bounding box center [684, 346] width 1368 height 591
type input "20-21850767-1"
click at [1047, 146] on span "search Buscar afiliado" at bounding box center [1005, 152] width 121 height 14
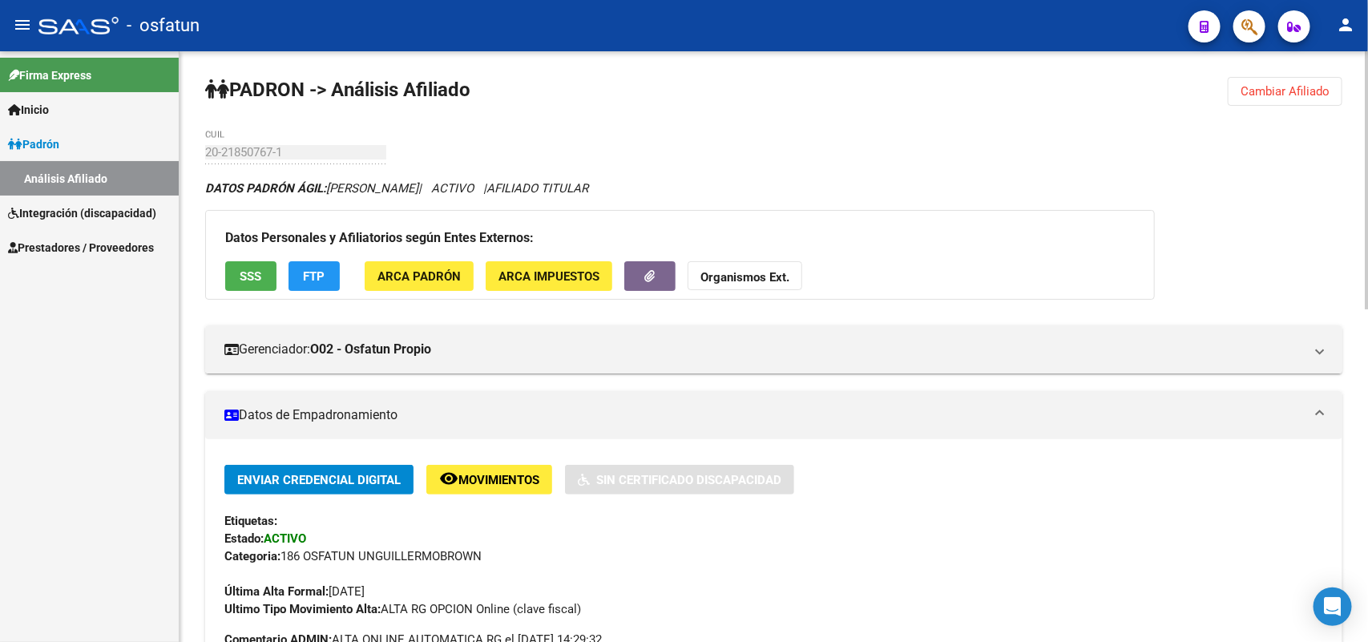
click at [765, 270] on strong "Organismos Ext." at bounding box center [744, 277] width 89 height 14
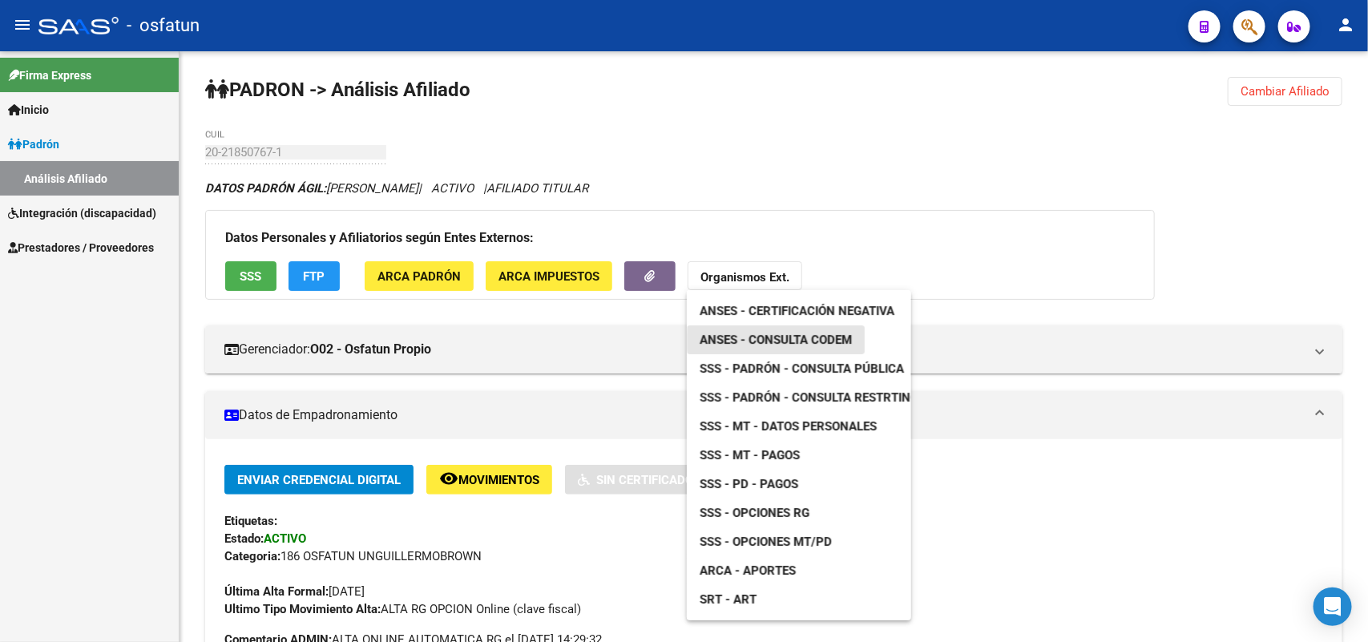
click at [839, 342] on span "ANSES - Consulta CODEM" at bounding box center [776, 340] width 152 height 14
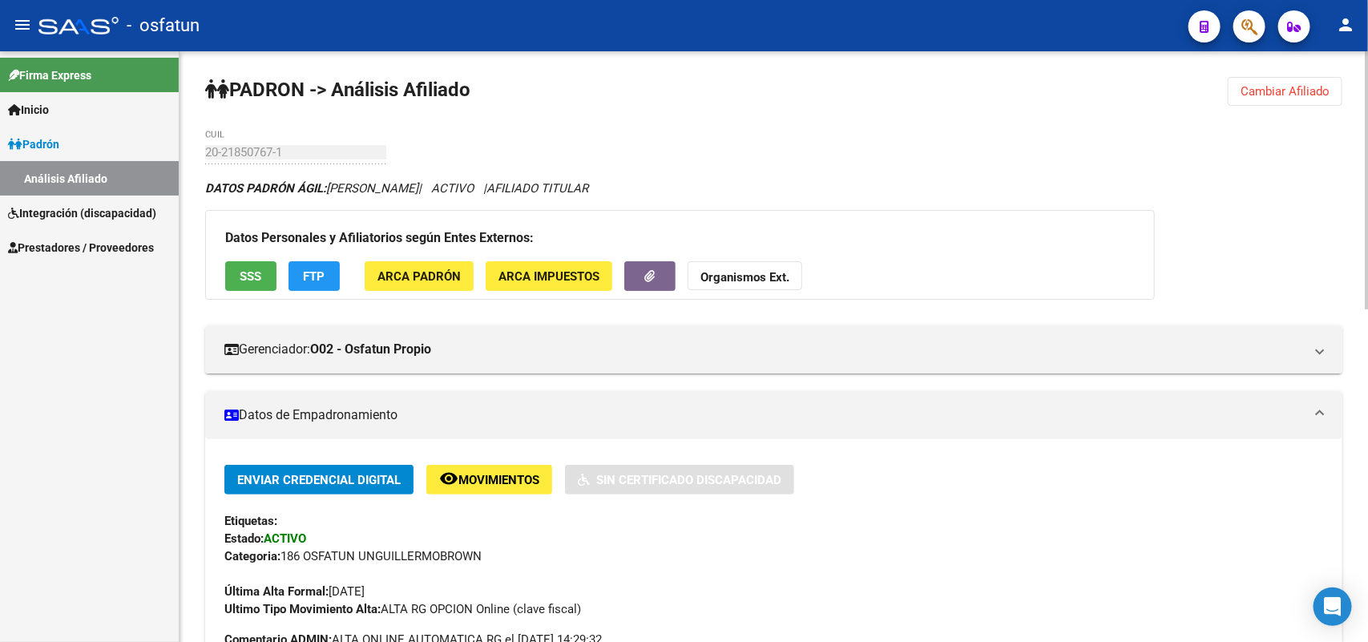
click at [734, 273] on strong "Organismos Ext." at bounding box center [744, 277] width 89 height 14
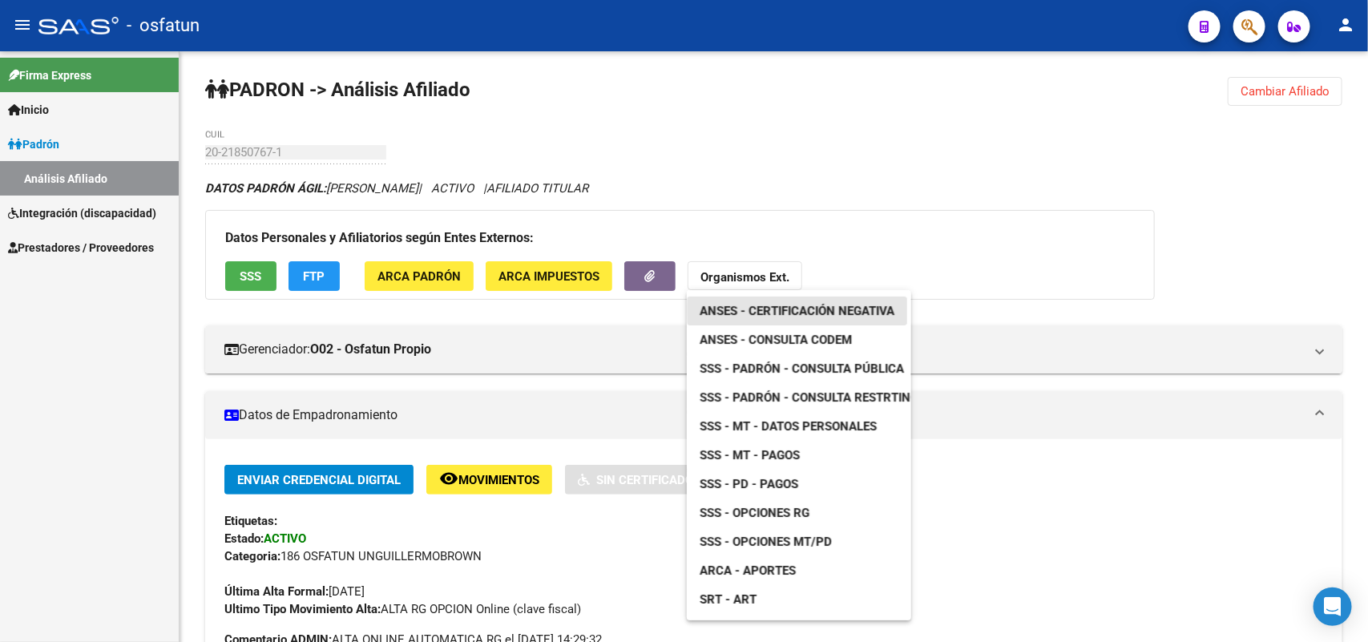
click at [819, 309] on span "ANSES - Certificación Negativa" at bounding box center [797, 311] width 195 height 14
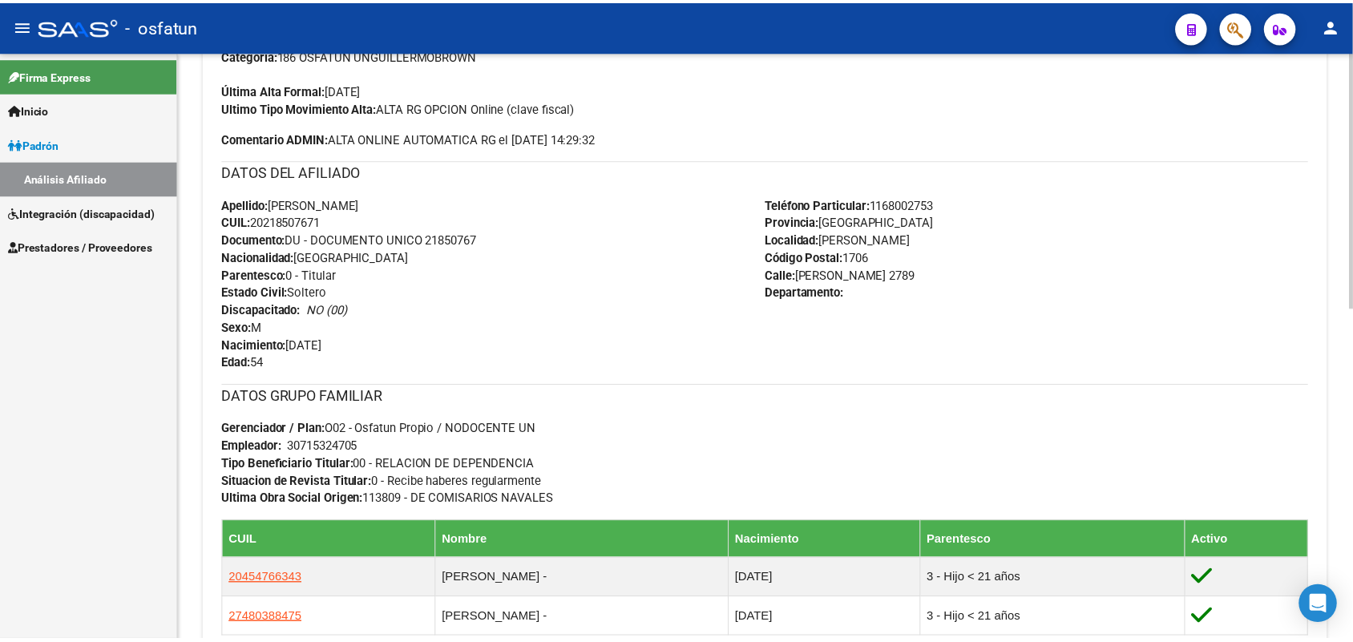
scroll to position [601, 0]
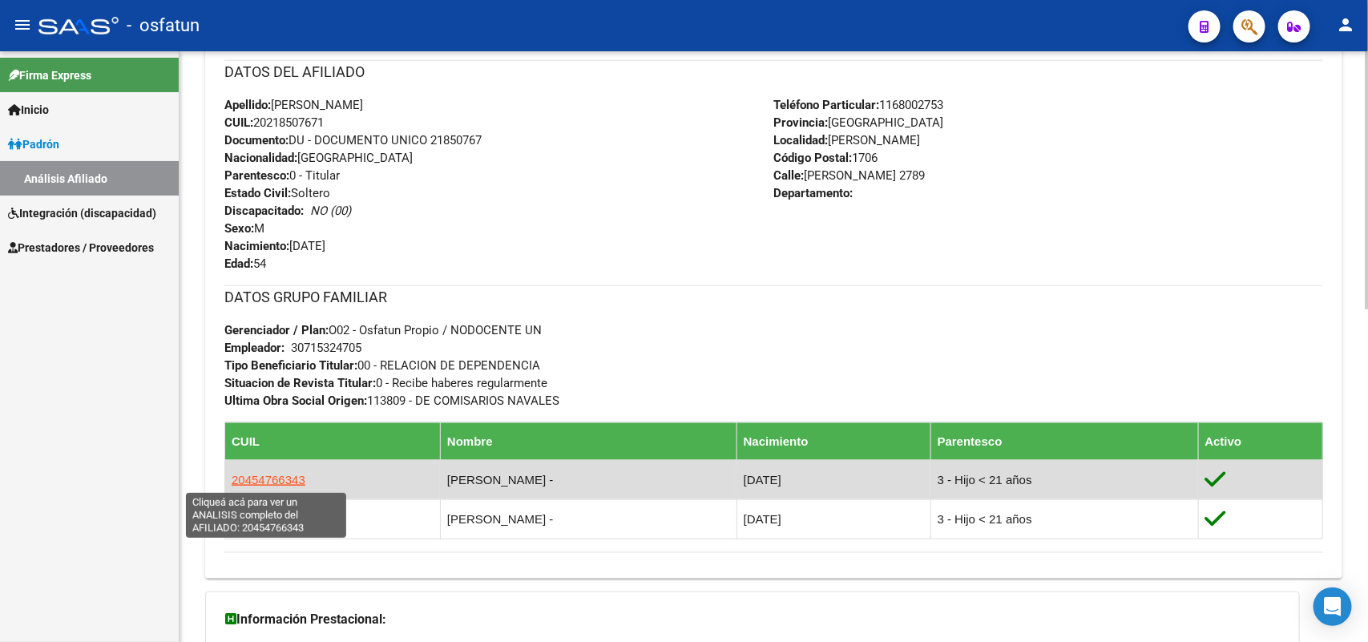
click at [290, 482] on span "20454766343" at bounding box center [269, 480] width 74 height 14
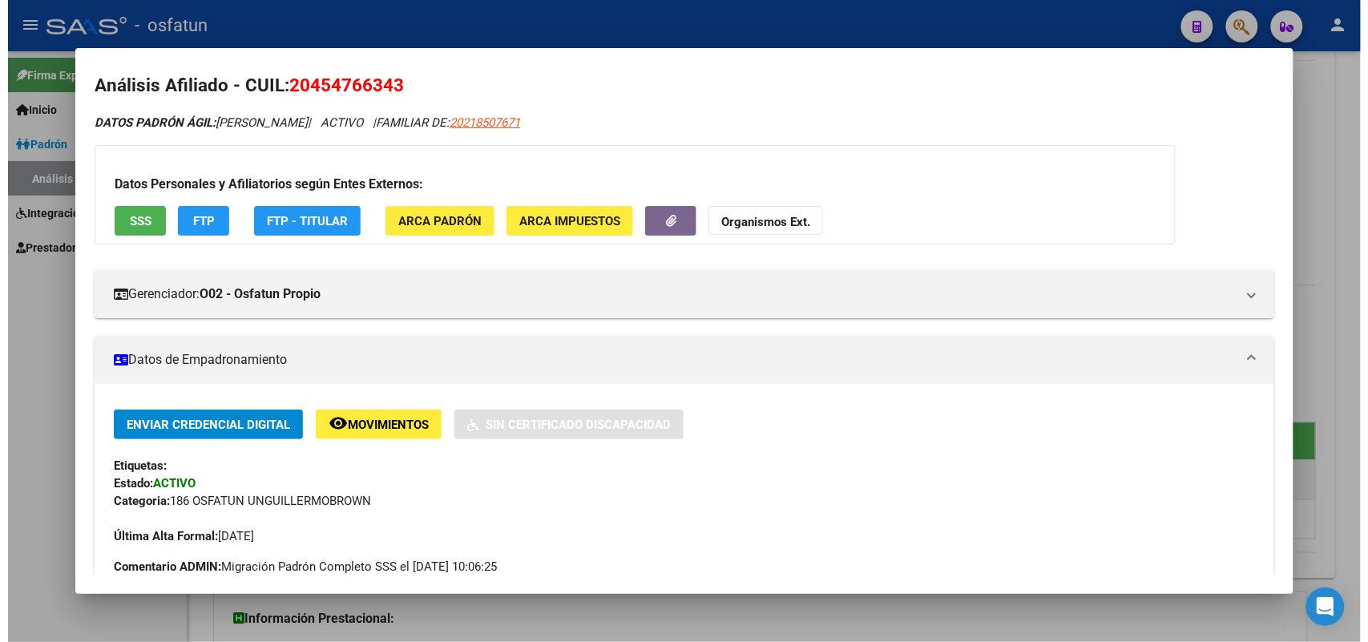
scroll to position [0, 0]
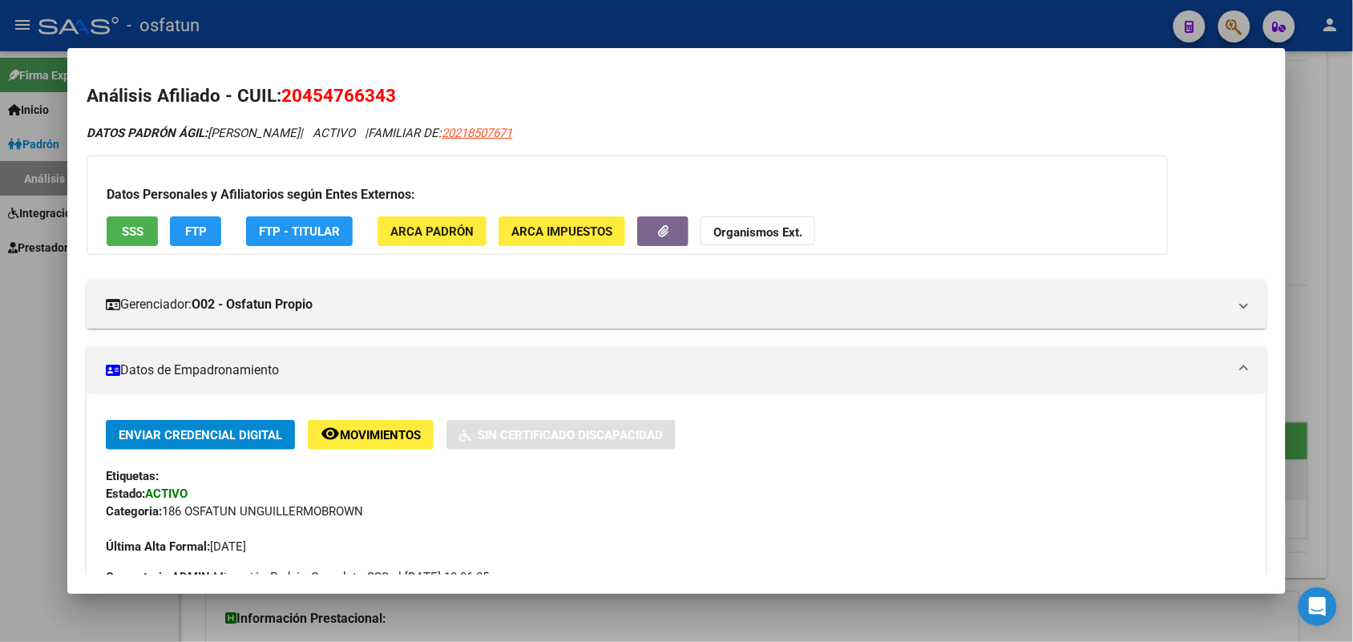
drag, startPoint x: 402, startPoint y: 88, endPoint x: 275, endPoint y: 100, distance: 128.0
click at [275, 100] on h2 "Análisis Afiliado - CUIL: 20454766343" at bounding box center [676, 96] width 1179 height 27
copy span "20454766343"
click at [764, 233] on strong "Organismos Ext." at bounding box center [757, 232] width 89 height 14
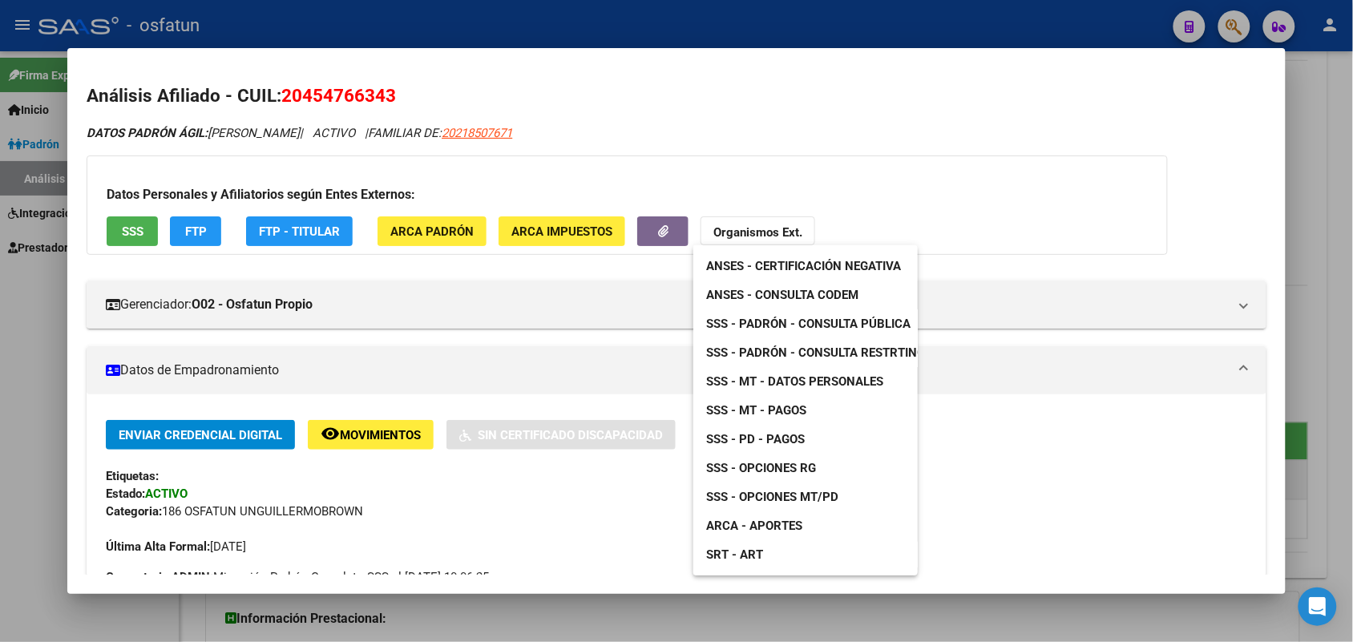
click at [795, 263] on span "ANSES - Certificación Negativa" at bounding box center [803, 266] width 195 height 14
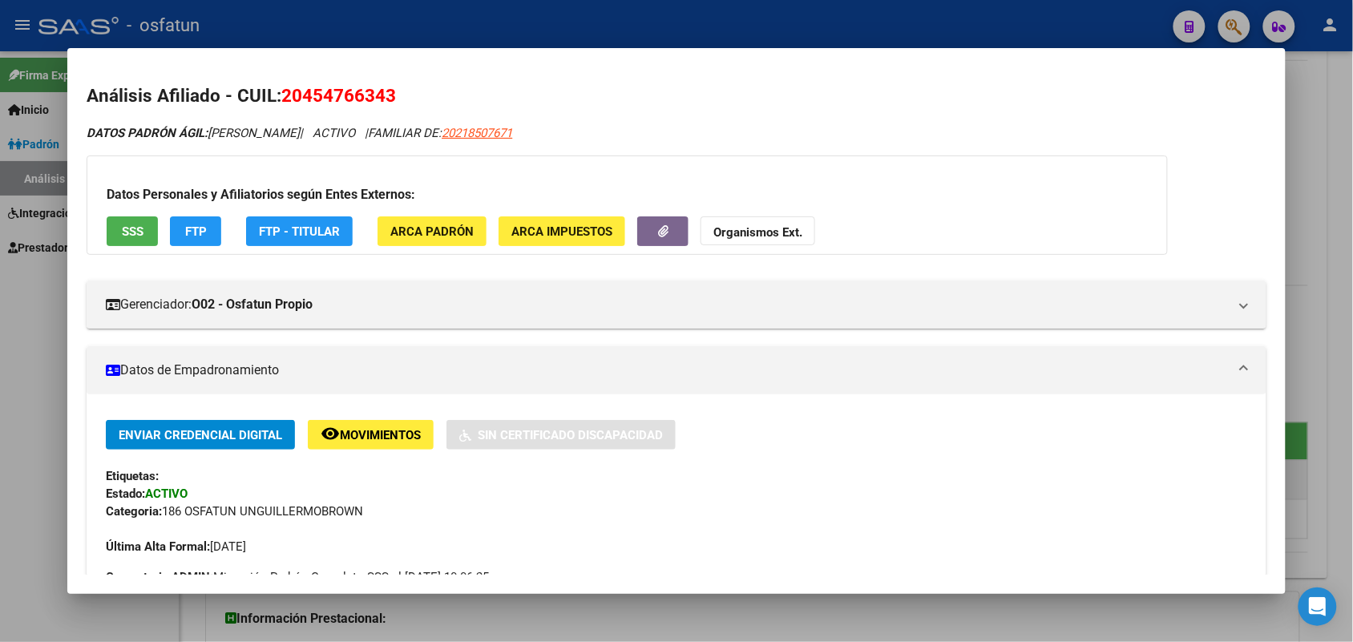
click at [762, 235] on strong "Organismos Ext." at bounding box center [757, 232] width 89 height 14
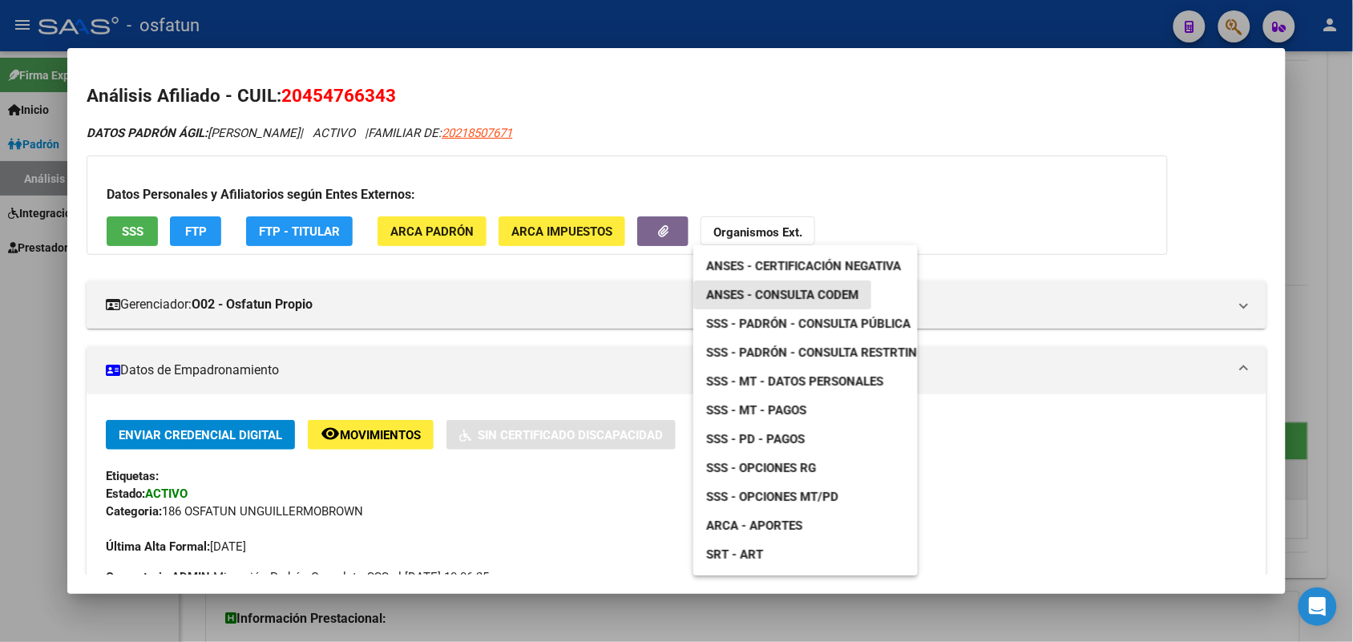
click at [784, 295] on span "ANSES - Consulta CODEM" at bounding box center [782, 295] width 152 height 14
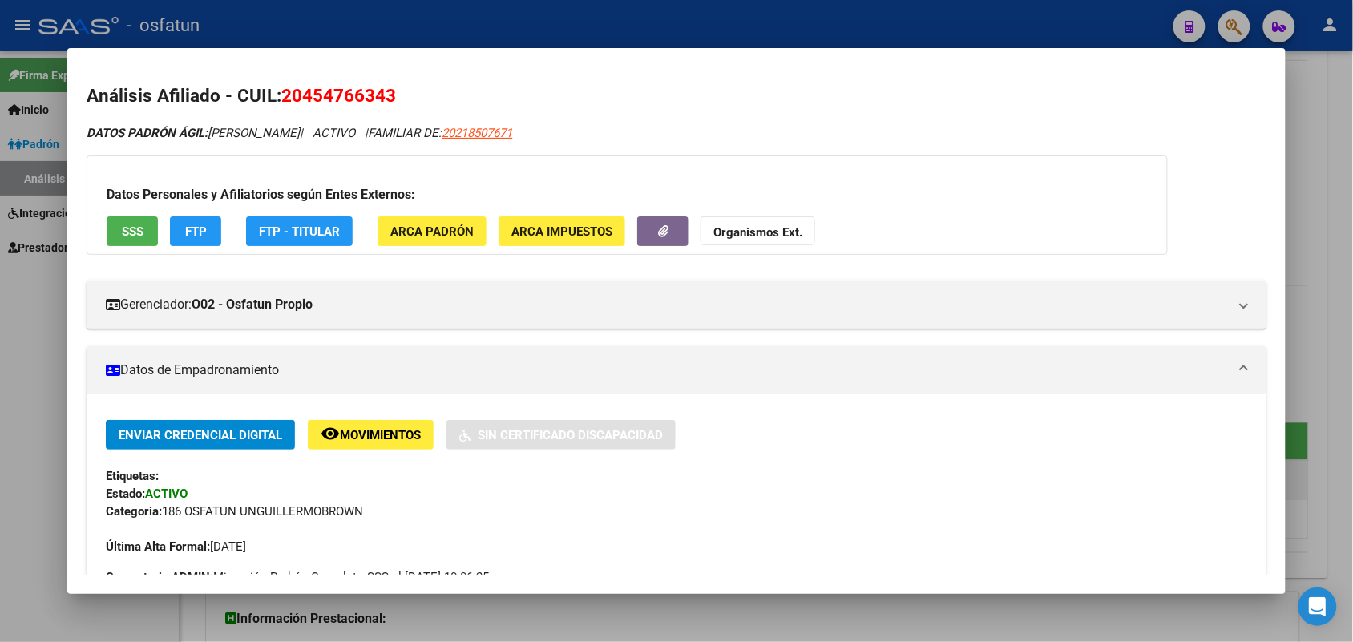
click at [1339, 127] on div at bounding box center [676, 321] width 1353 height 642
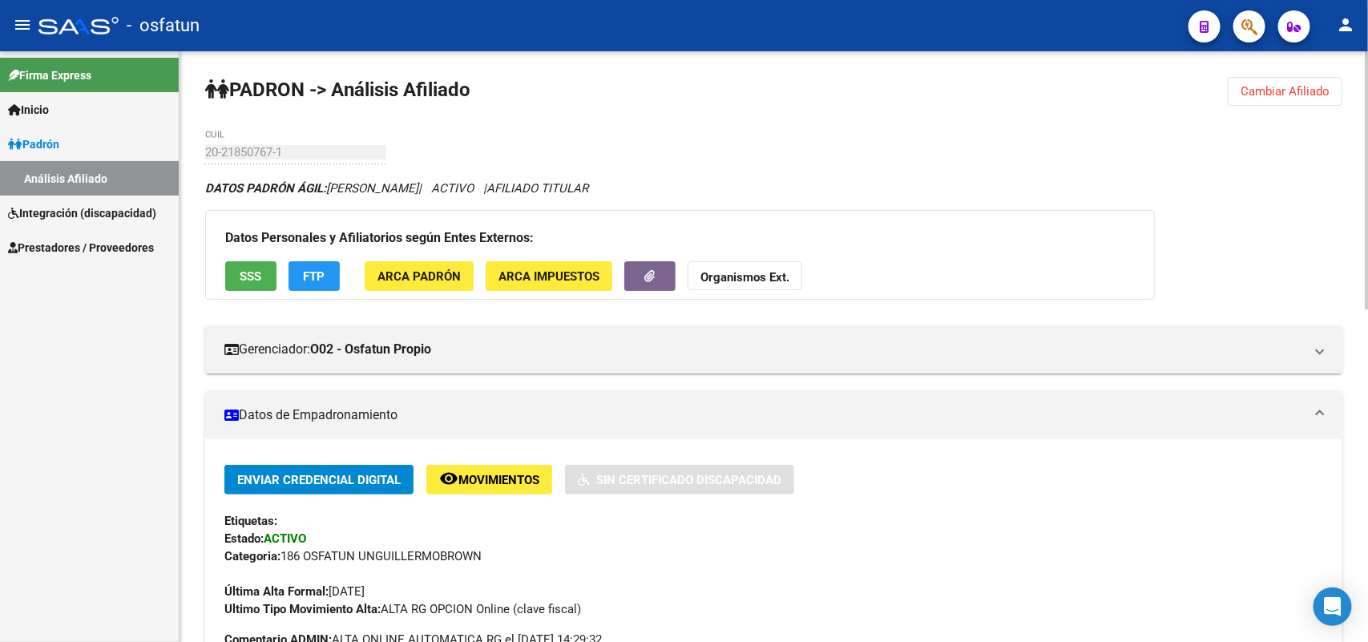
click at [755, 273] on strong "Organismos Ext." at bounding box center [744, 277] width 89 height 14
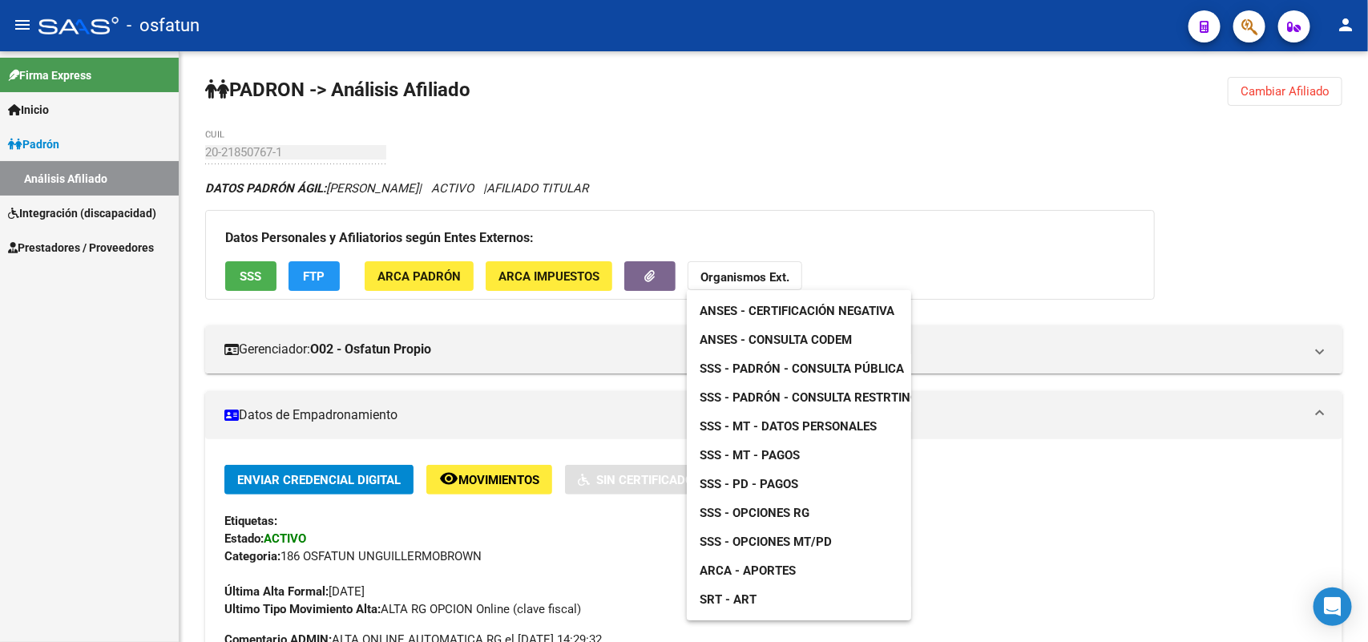
click at [820, 366] on span "SSS - Padrón - Consulta Pública" at bounding box center [802, 368] width 204 height 14
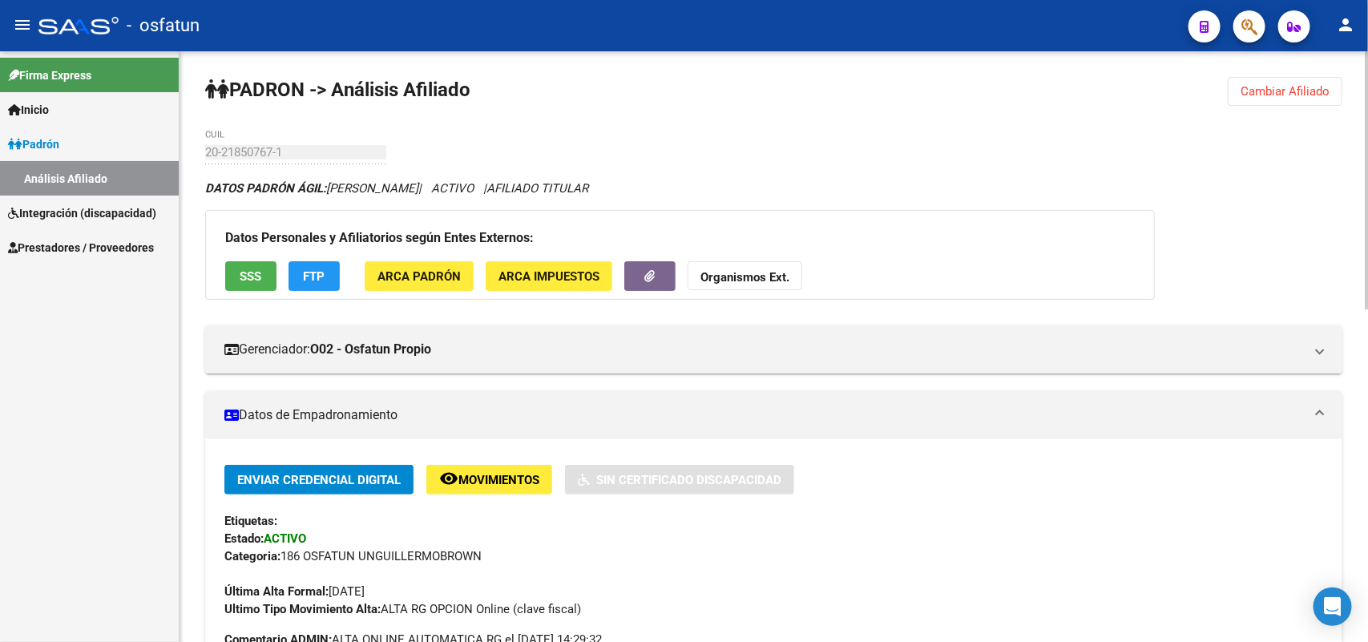
click at [759, 277] on strong "Organismos Ext." at bounding box center [744, 277] width 89 height 14
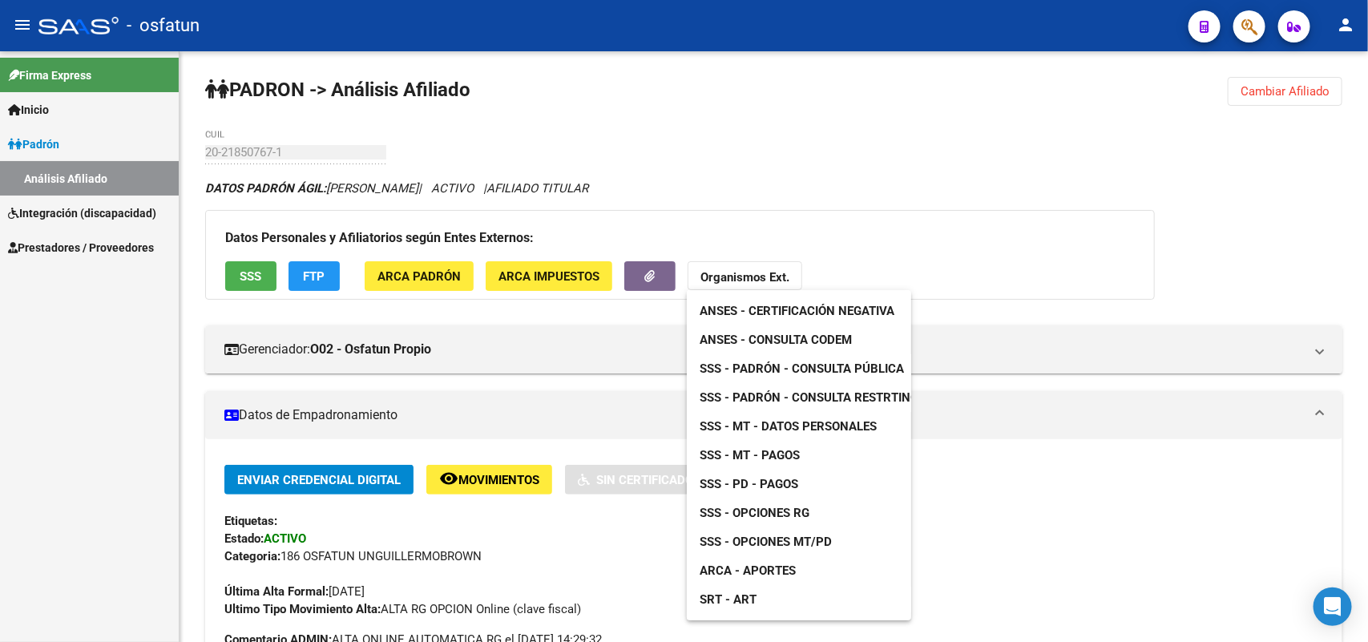
click at [772, 570] on span "ARCA - Aportes" at bounding box center [748, 570] width 96 height 14
